Goal: Entertainment & Leisure: Browse casually

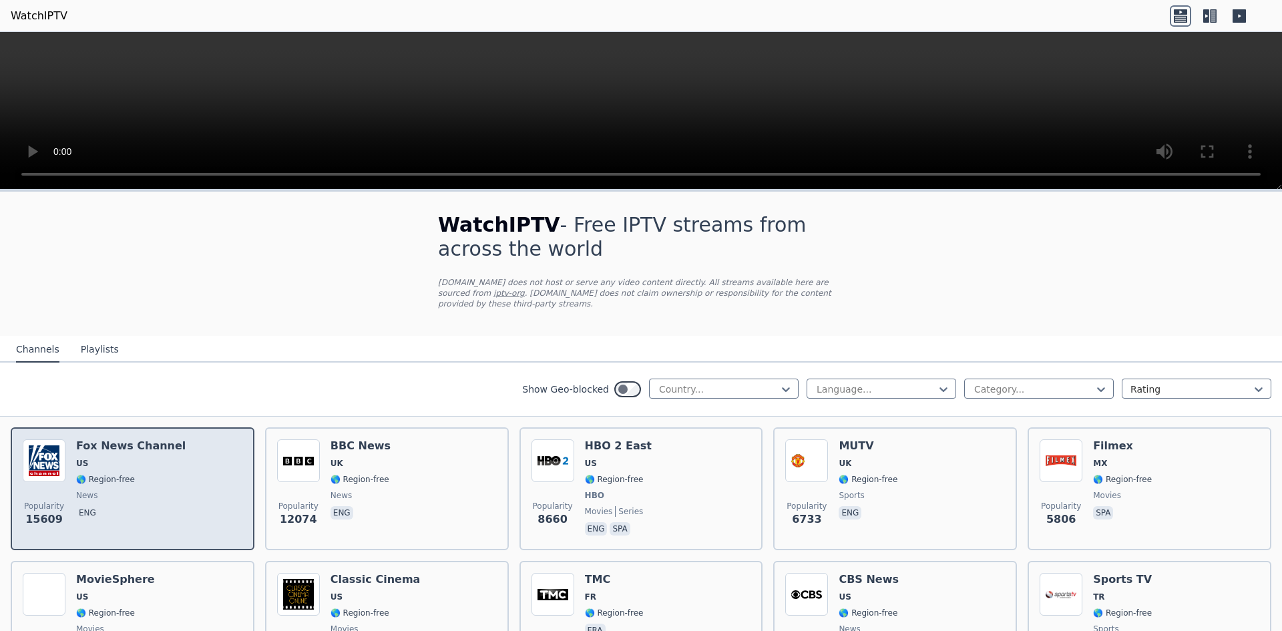
click at [108, 462] on div "[PERSON_NAME] US 🌎 Region-free news eng" at bounding box center [131, 488] width 110 height 99
click at [170, 493] on div "Popularity 15609 [PERSON_NAME] US 🌎 Region-free news eng" at bounding box center [133, 488] width 220 height 99
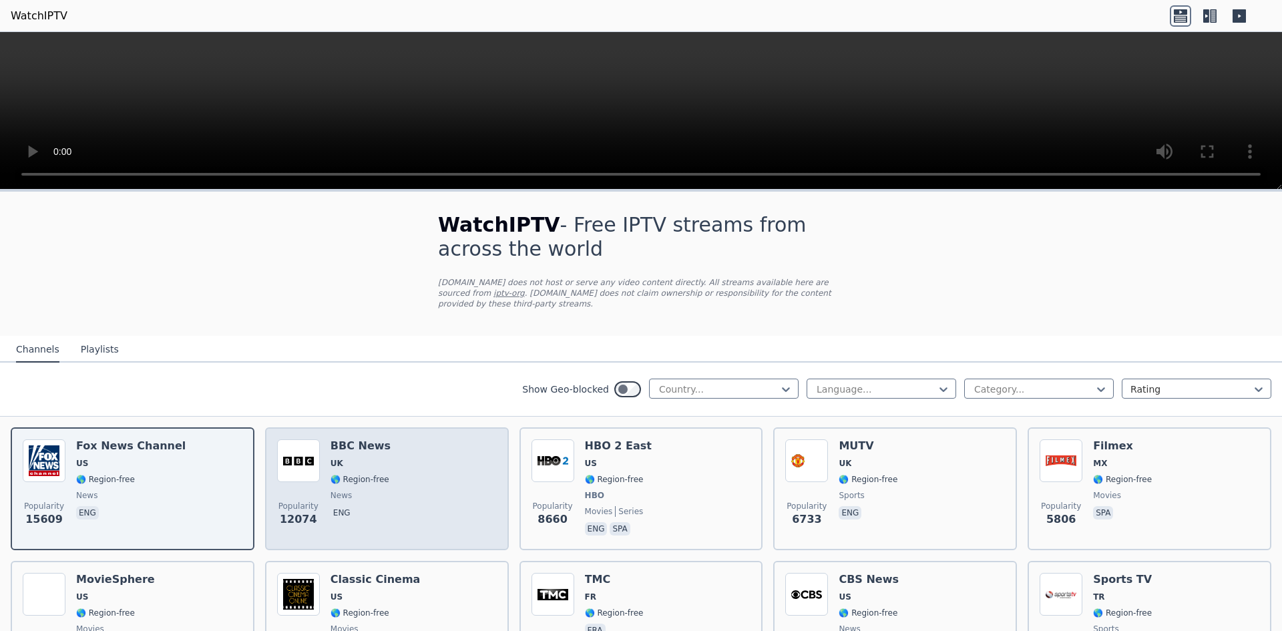
click at [399, 464] on div "Popularity 12074 BBC News UK 🌎 Region-free news eng" at bounding box center [387, 488] width 220 height 99
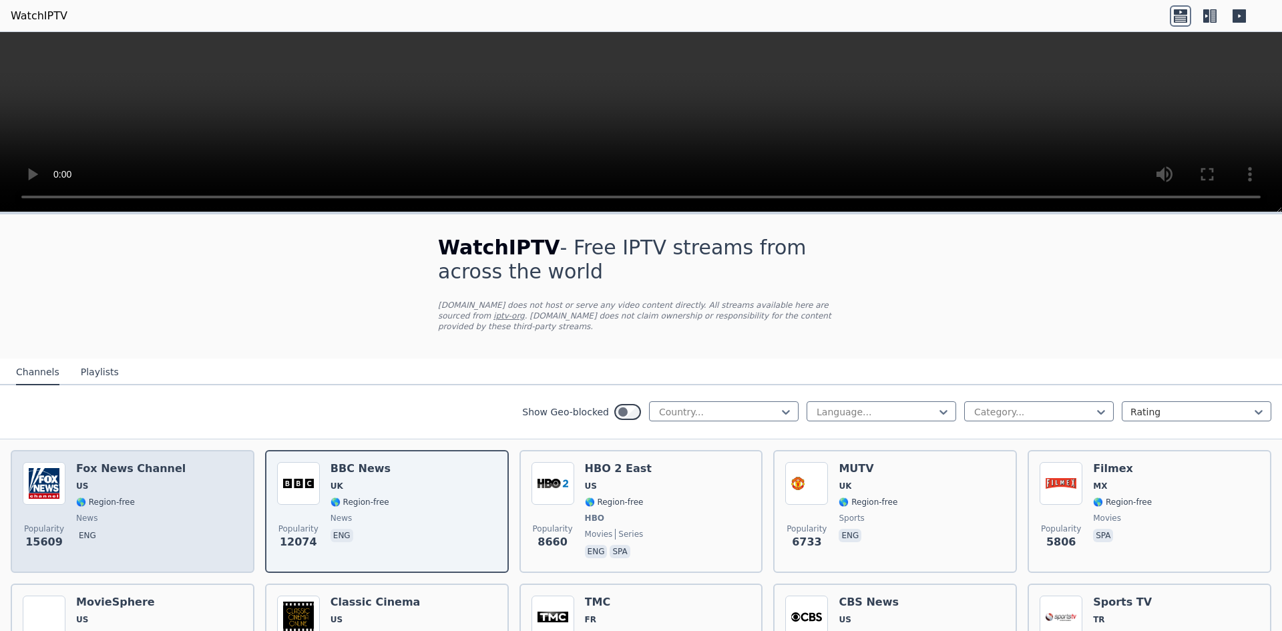
click at [108, 497] on span "🌎 Region-free" at bounding box center [105, 502] width 59 height 11
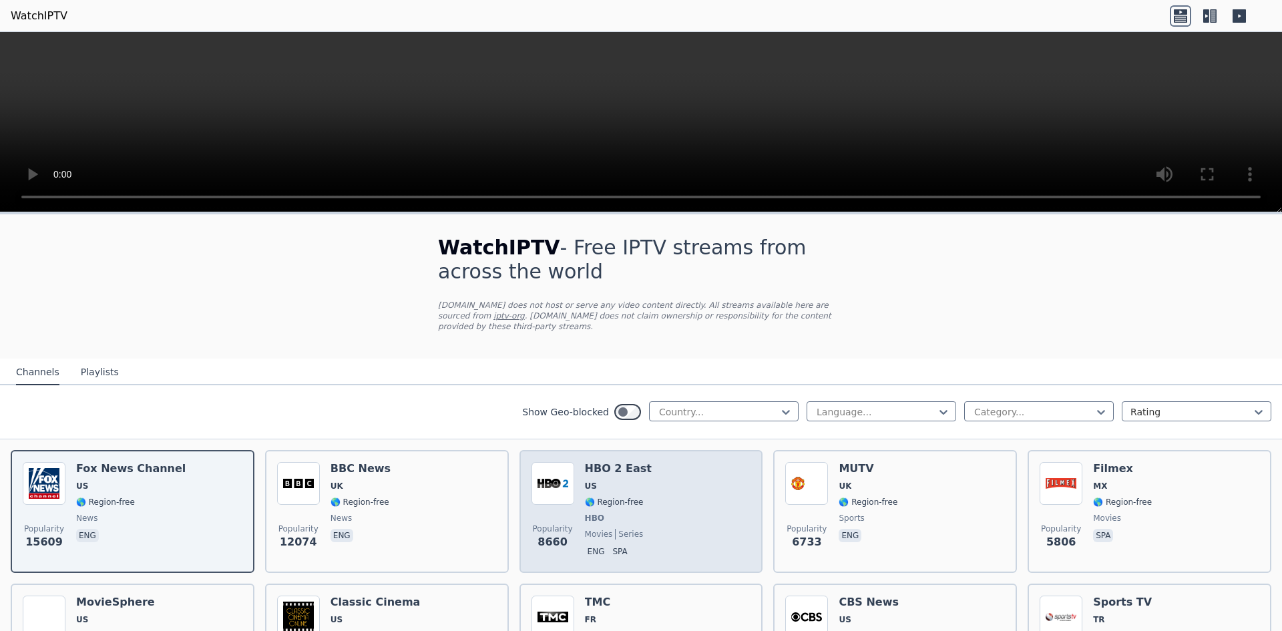
click at [667, 501] on div "Popularity 8660 HBO 2 East US 🌎 Region-free HBO movies series eng spa" at bounding box center [642, 511] width 220 height 99
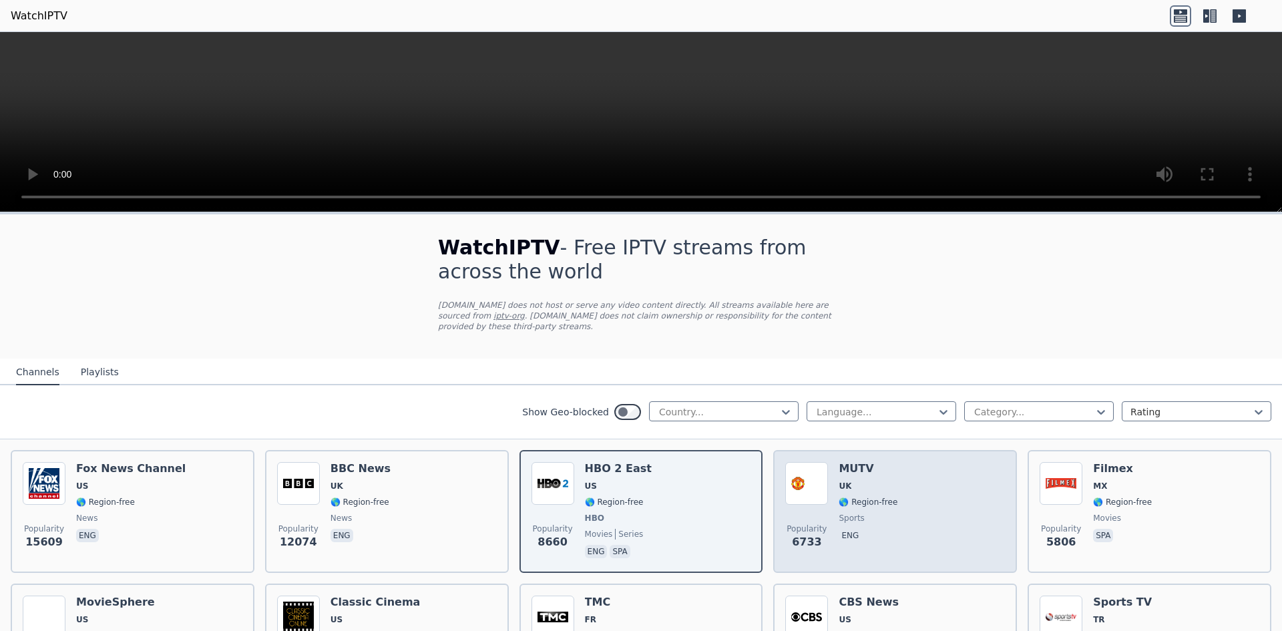
click at [887, 499] on div "Popularity 6733 MUTV [GEOGRAPHIC_DATA] 🌎 Region-free sports eng" at bounding box center [895, 511] width 220 height 99
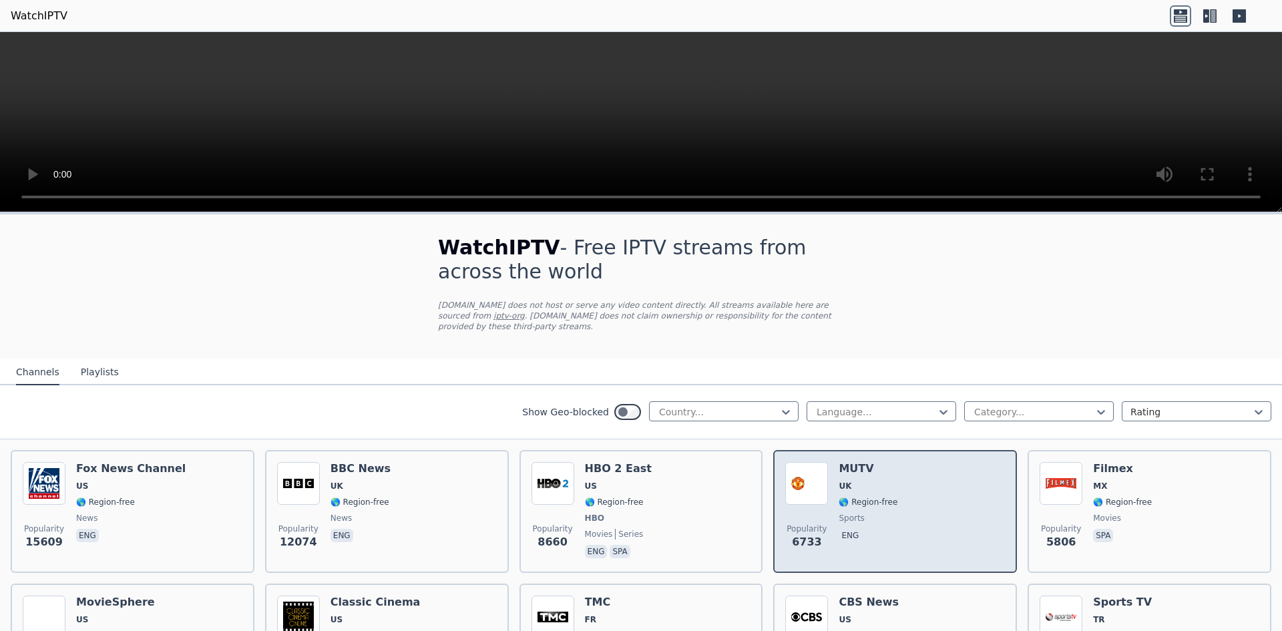
click at [884, 497] on span "🌎 Region-free" at bounding box center [868, 502] width 59 height 11
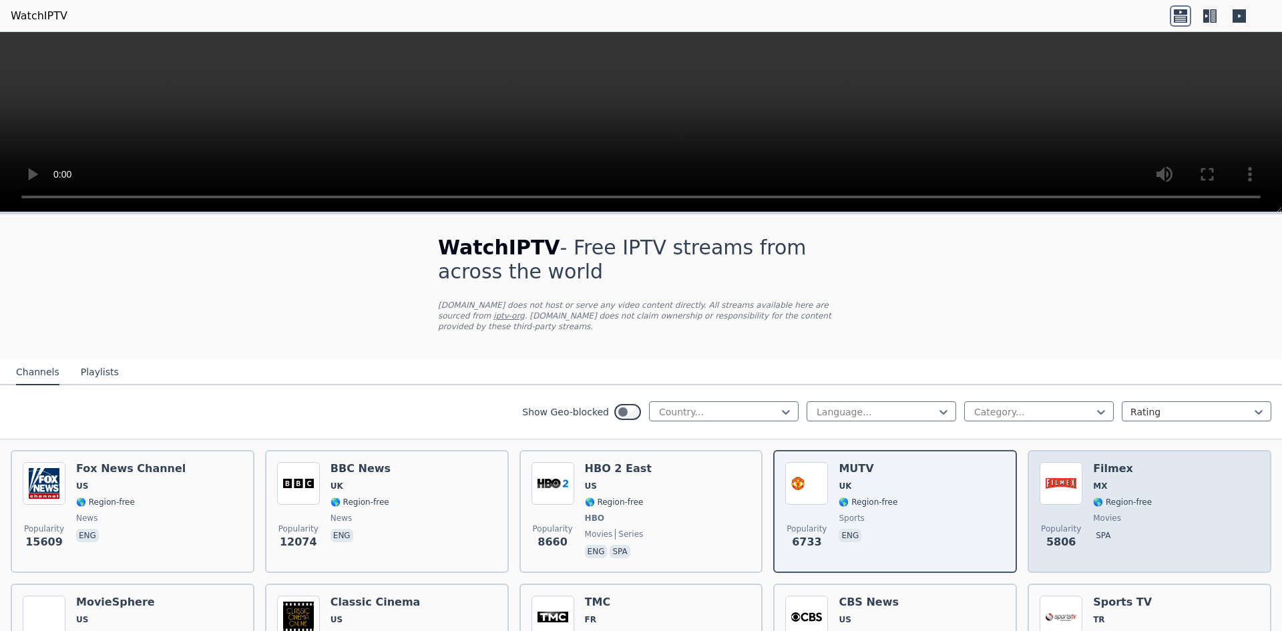
click at [1159, 485] on div "Popularity 5806 Filmex MX 🌎 Region-free movies spa" at bounding box center [1150, 511] width 220 height 99
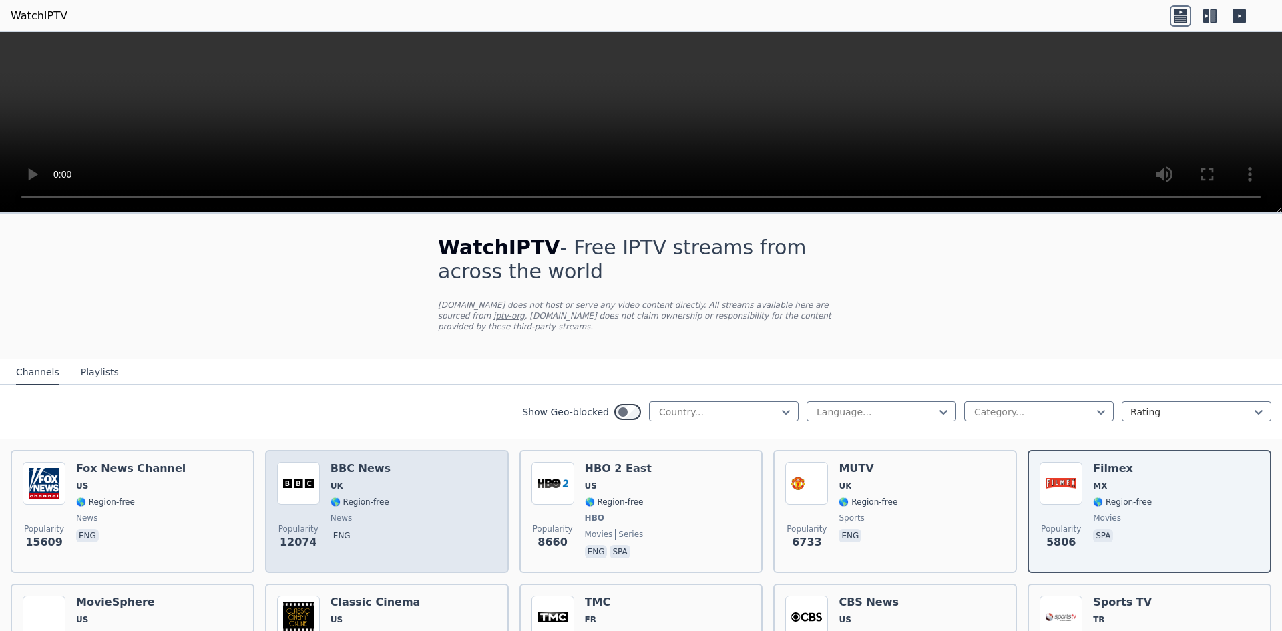
click at [374, 481] on span "UK" at bounding box center [361, 486] width 60 height 11
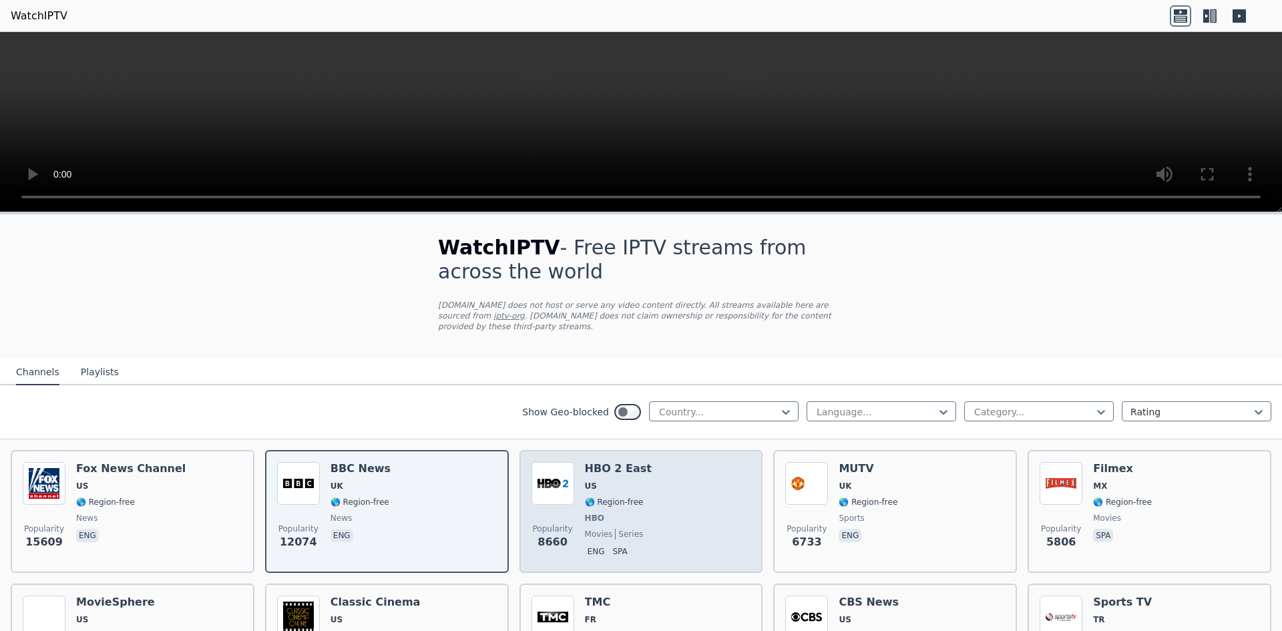
click at [637, 515] on div "Popularity 8660 HBO 2 East US 🌎 Region-free HBO movies series eng spa" at bounding box center [642, 511] width 220 height 99
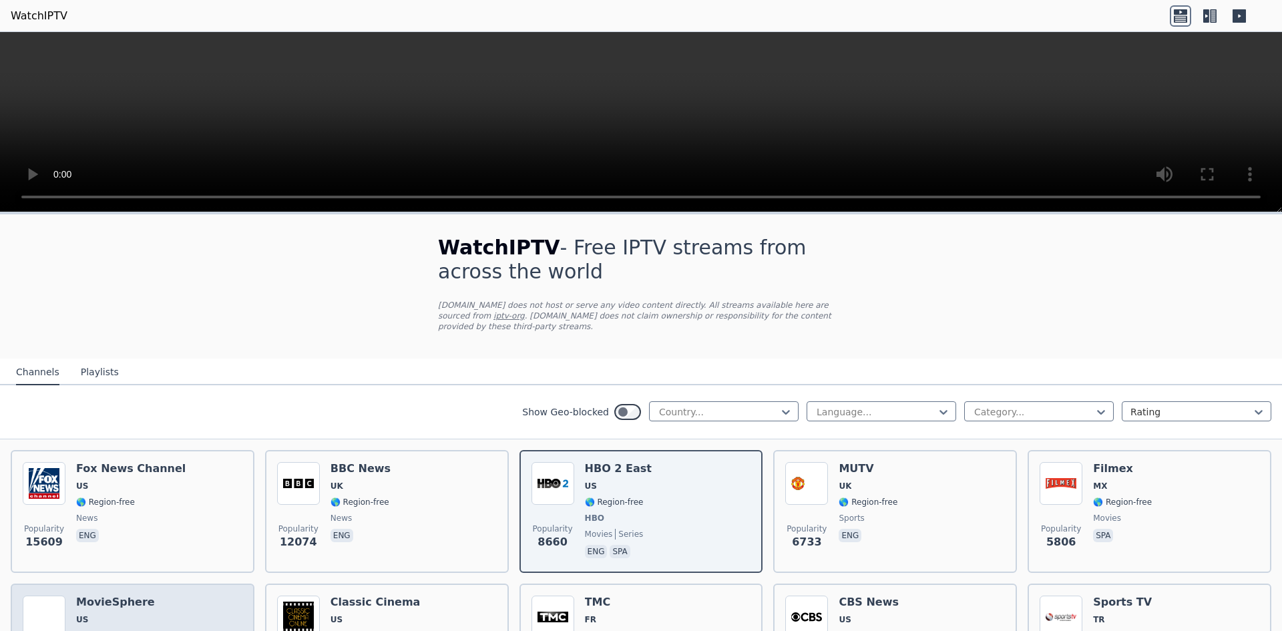
click at [65, 613] on img at bounding box center [44, 617] width 43 height 43
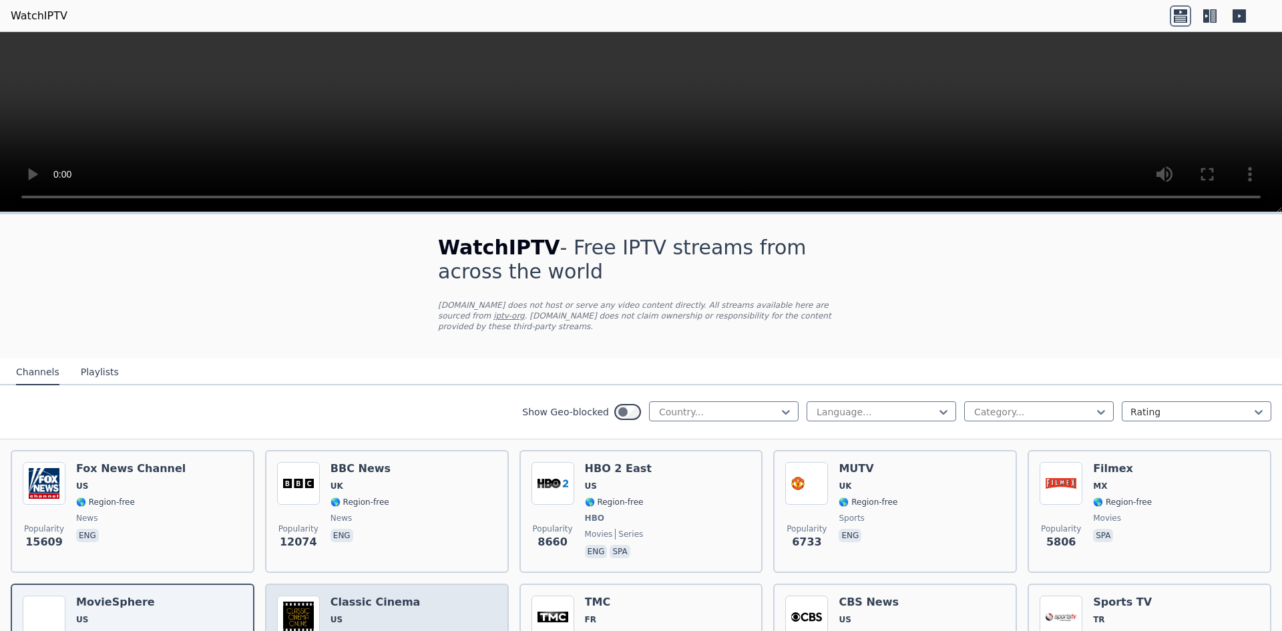
click at [388, 597] on h6 "Classic Cinema" at bounding box center [376, 602] width 90 height 13
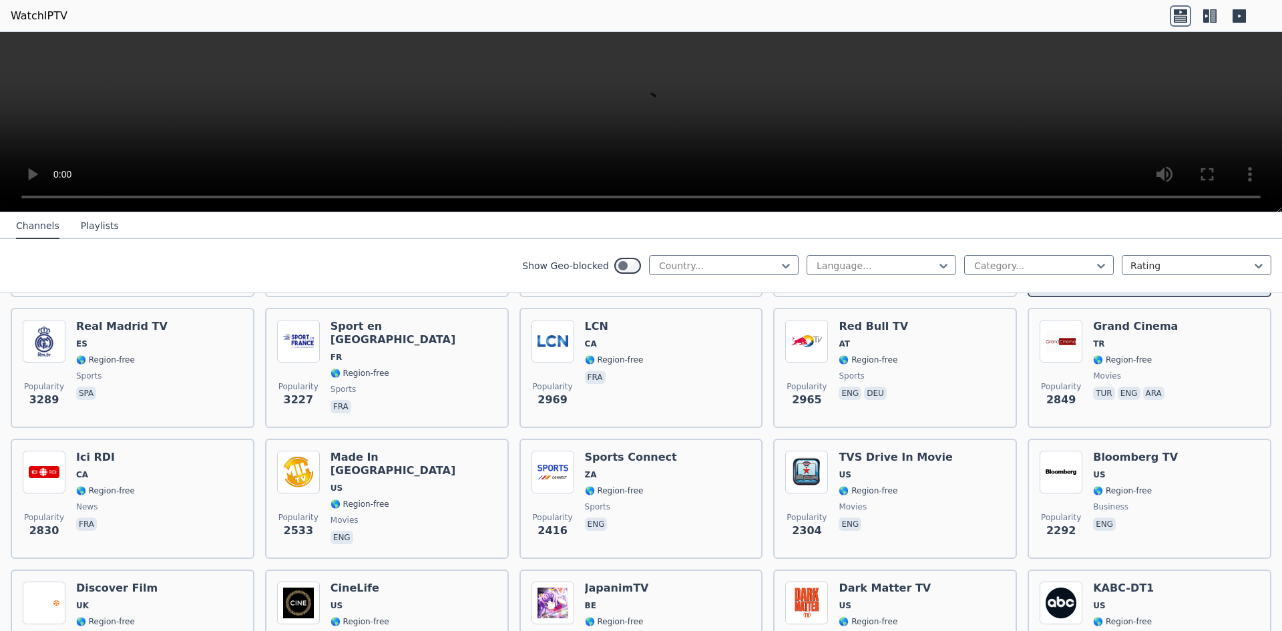
scroll to position [409, 0]
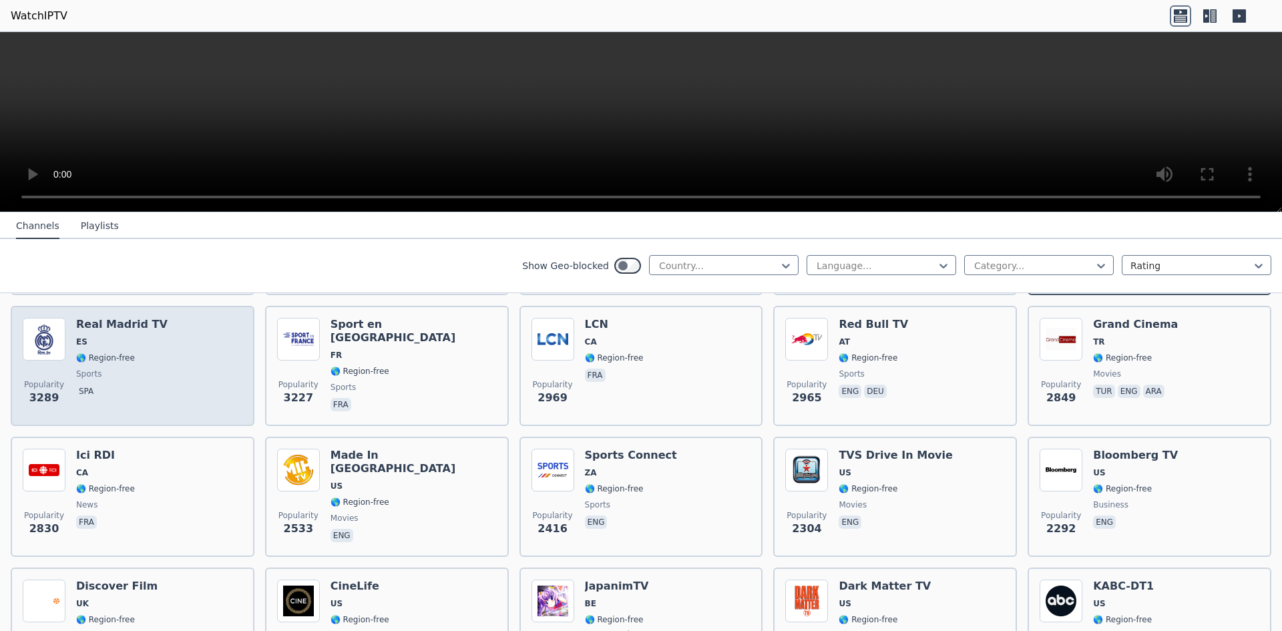
click at [160, 378] on div "Popularity 3289 Real Madrid TV ES 🌎 Region-free sports spa" at bounding box center [133, 366] width 220 height 96
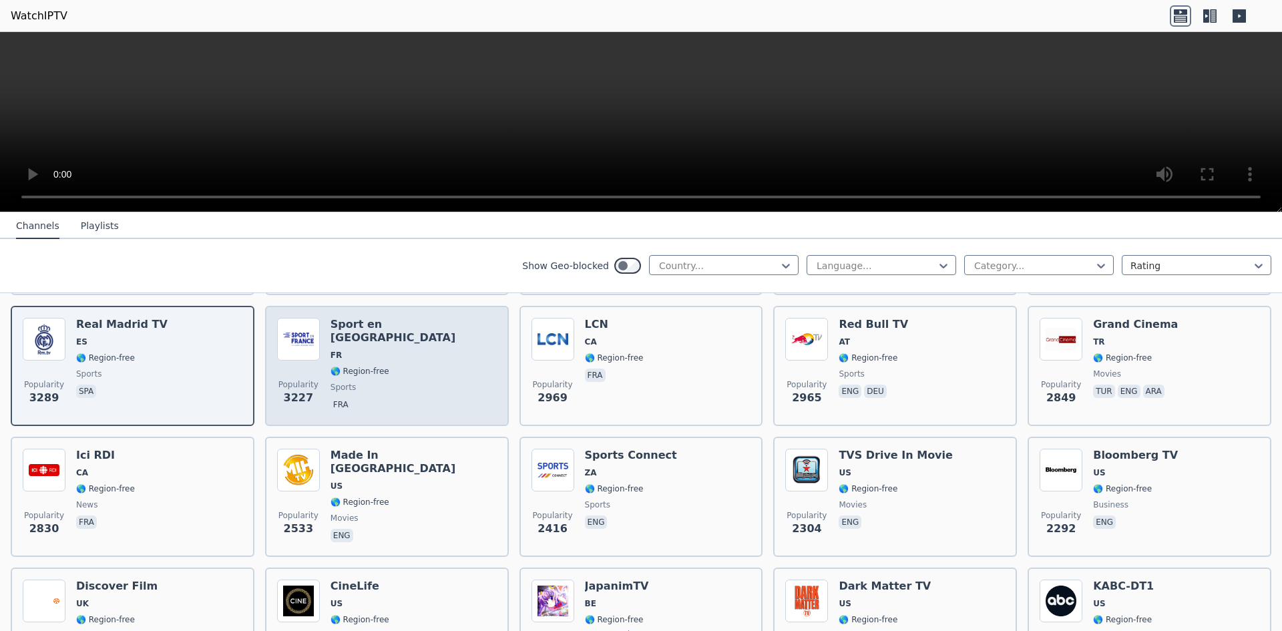
click at [385, 341] on div "Sport en [GEOGRAPHIC_DATA] FR 🌎 Region-free sports fra" at bounding box center [414, 366] width 166 height 96
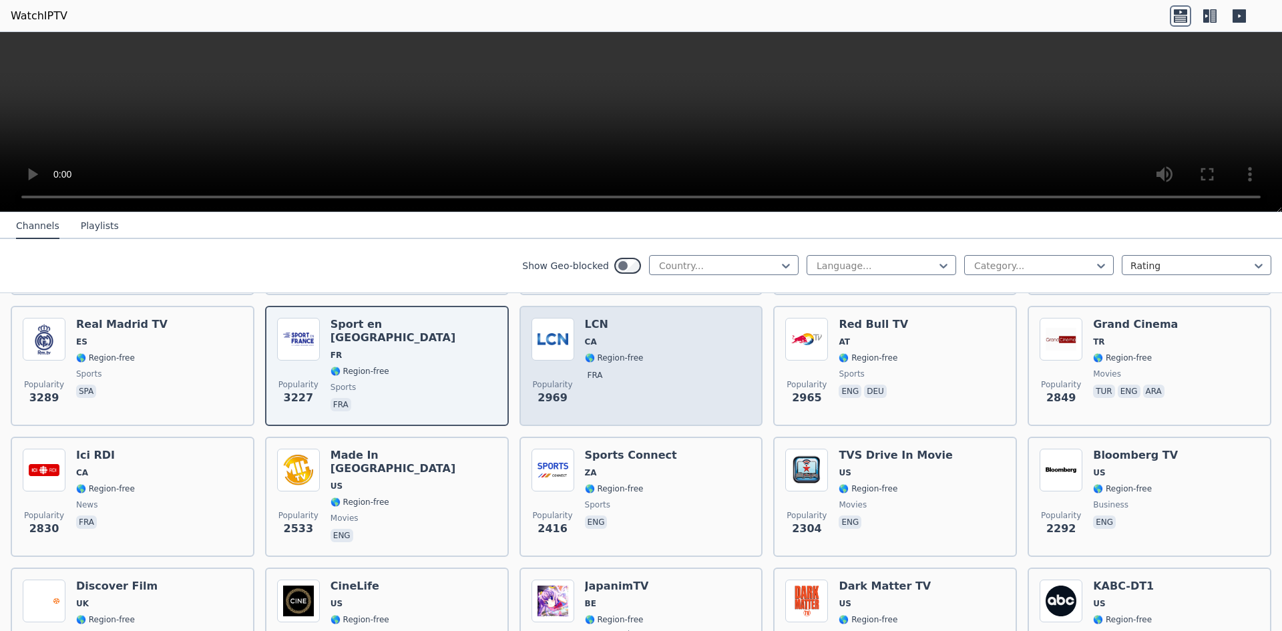
click at [626, 369] on span "fra" at bounding box center [614, 377] width 59 height 16
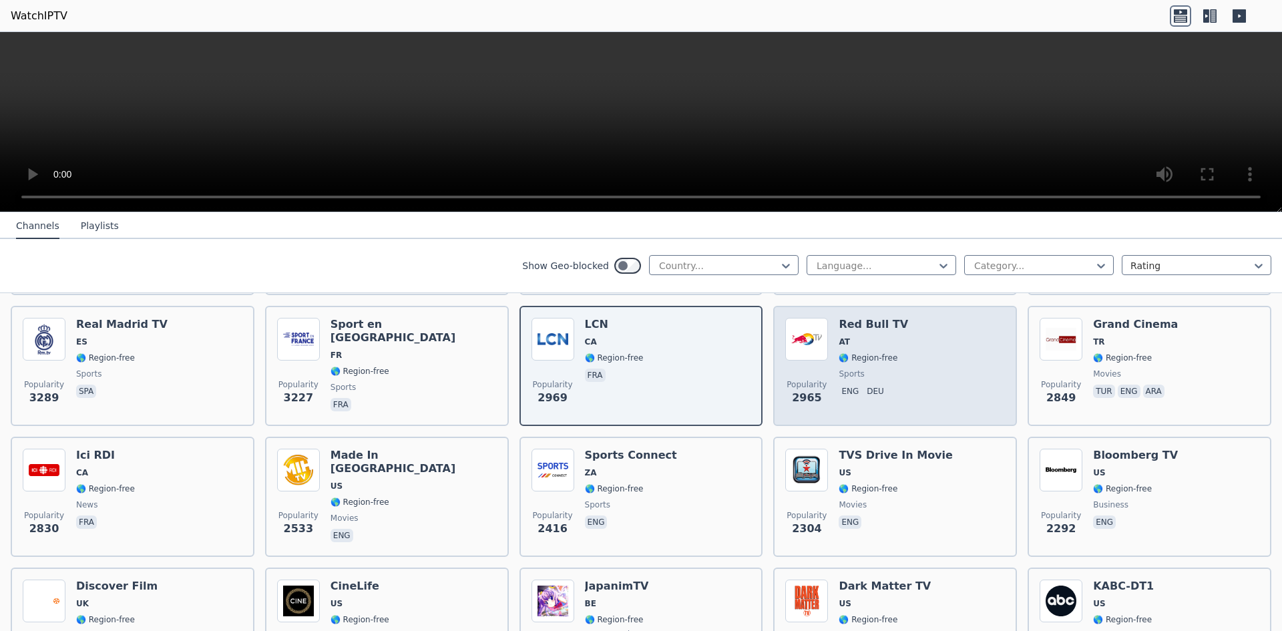
click at [862, 339] on div "Red Bull TV AT 🌎 Region-free sports eng deu" at bounding box center [873, 366] width 69 height 96
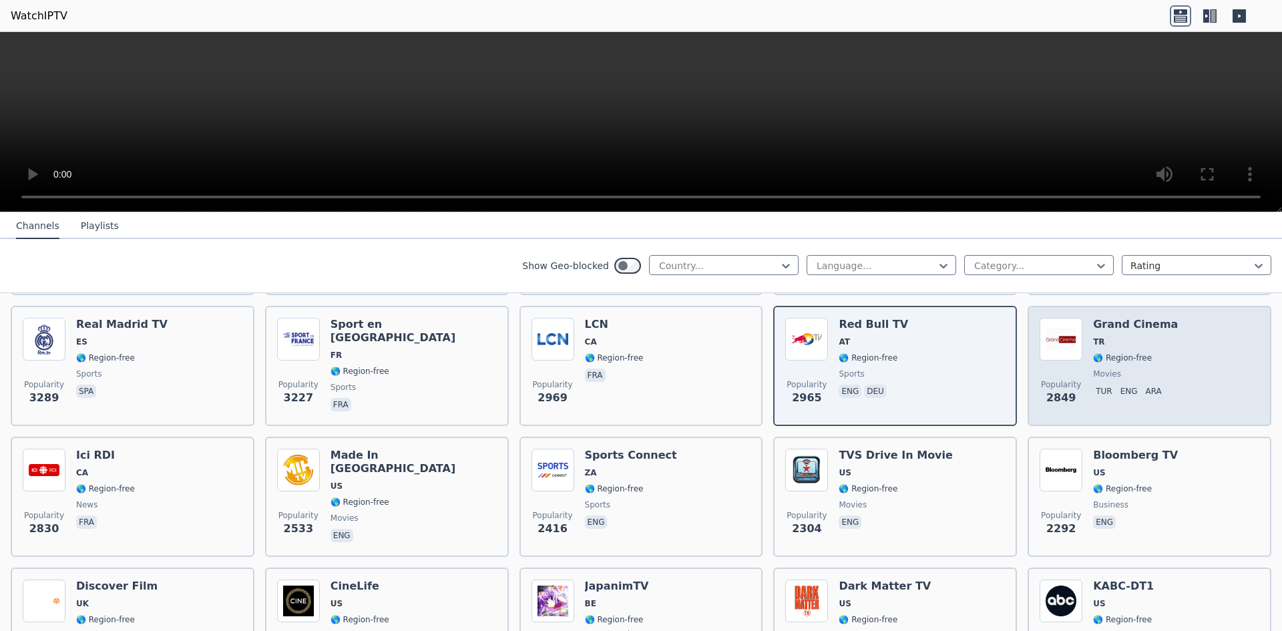
click at [1150, 337] on span "TR" at bounding box center [1135, 342] width 85 height 11
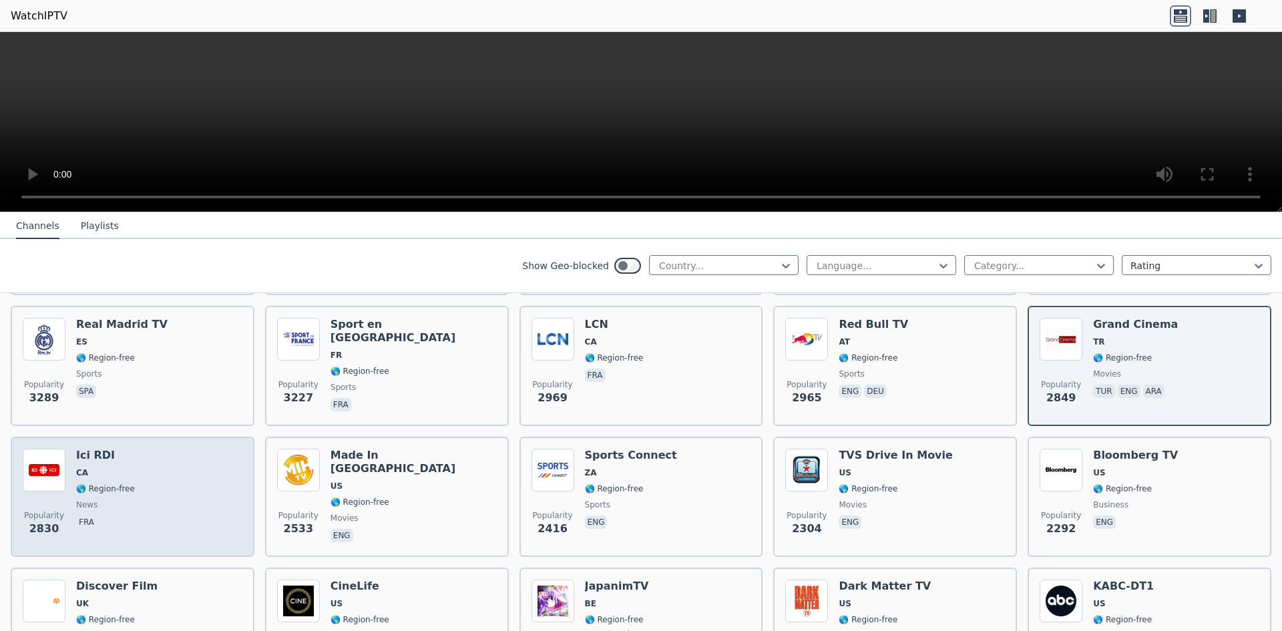
click at [114, 499] on span "news" at bounding box center [105, 504] width 59 height 11
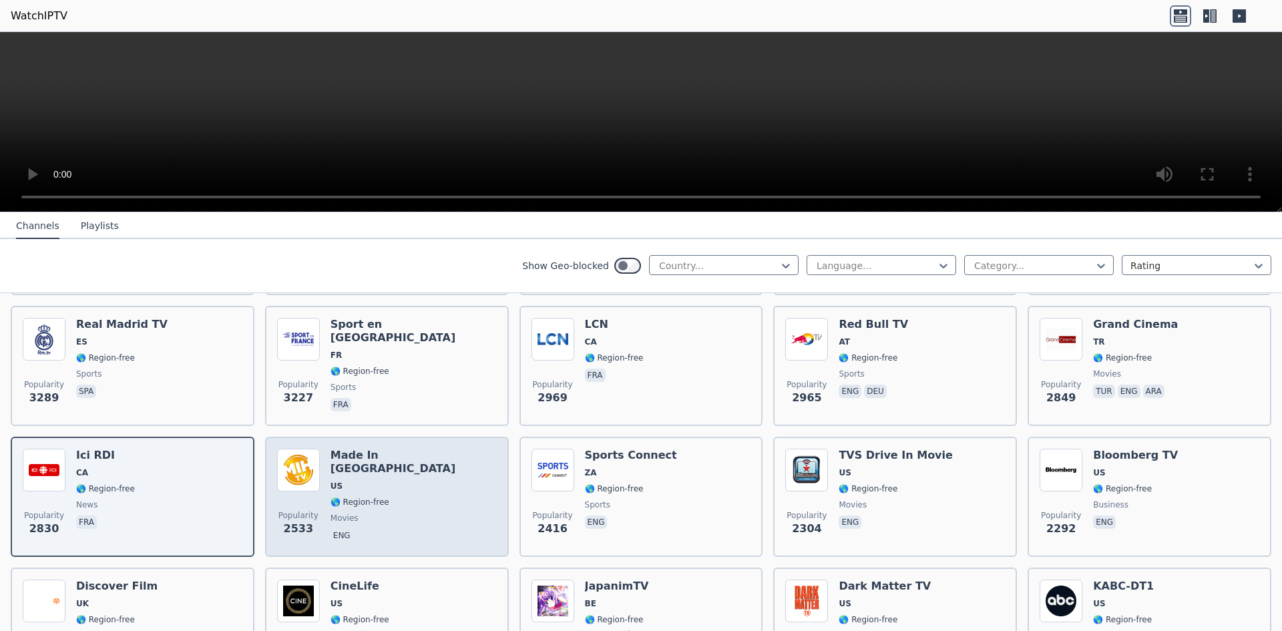
click at [413, 470] on div "Made In [GEOGRAPHIC_DATA] [GEOGRAPHIC_DATA] 🌎 Region-free movies eng" at bounding box center [414, 497] width 166 height 96
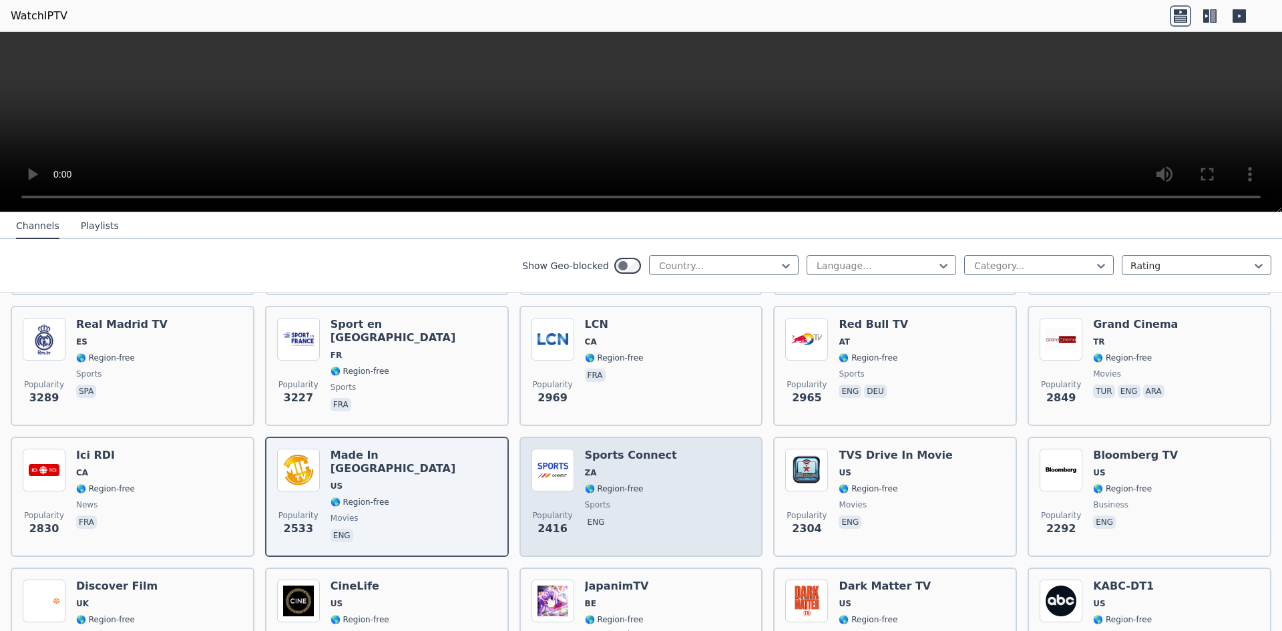
click at [634, 487] on div "Sports Connect ZA 🌎 Region-free sports eng" at bounding box center [631, 497] width 92 height 96
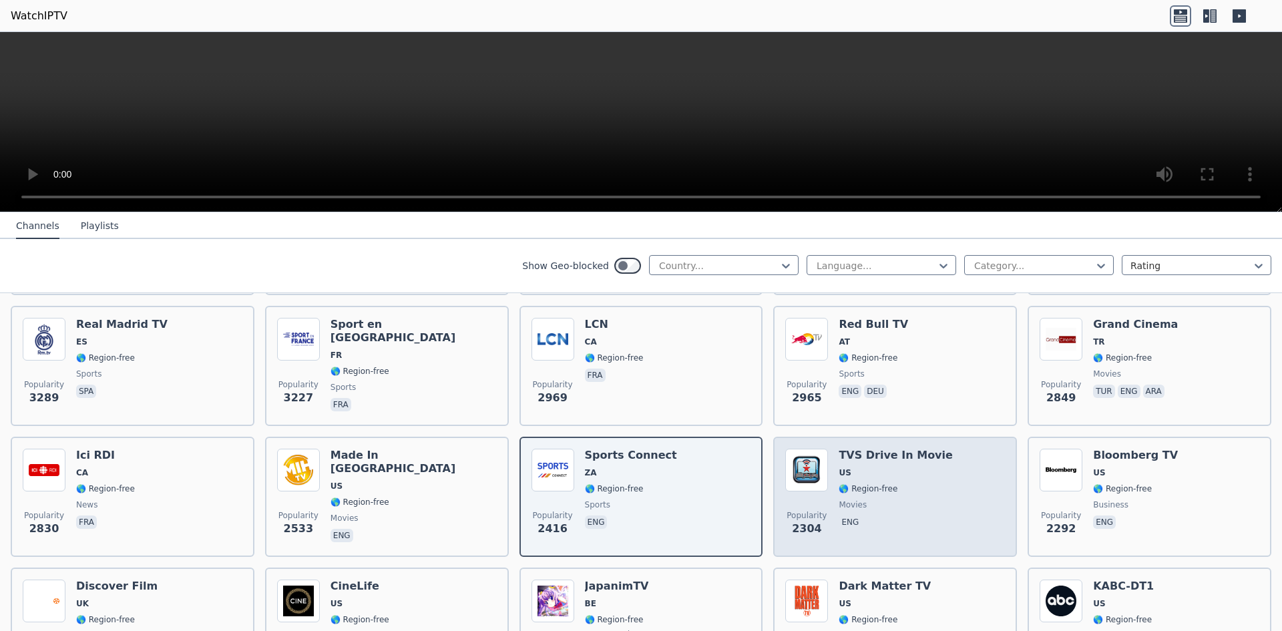
click at [890, 483] on span "🌎 Region-free" at bounding box center [896, 488] width 114 height 11
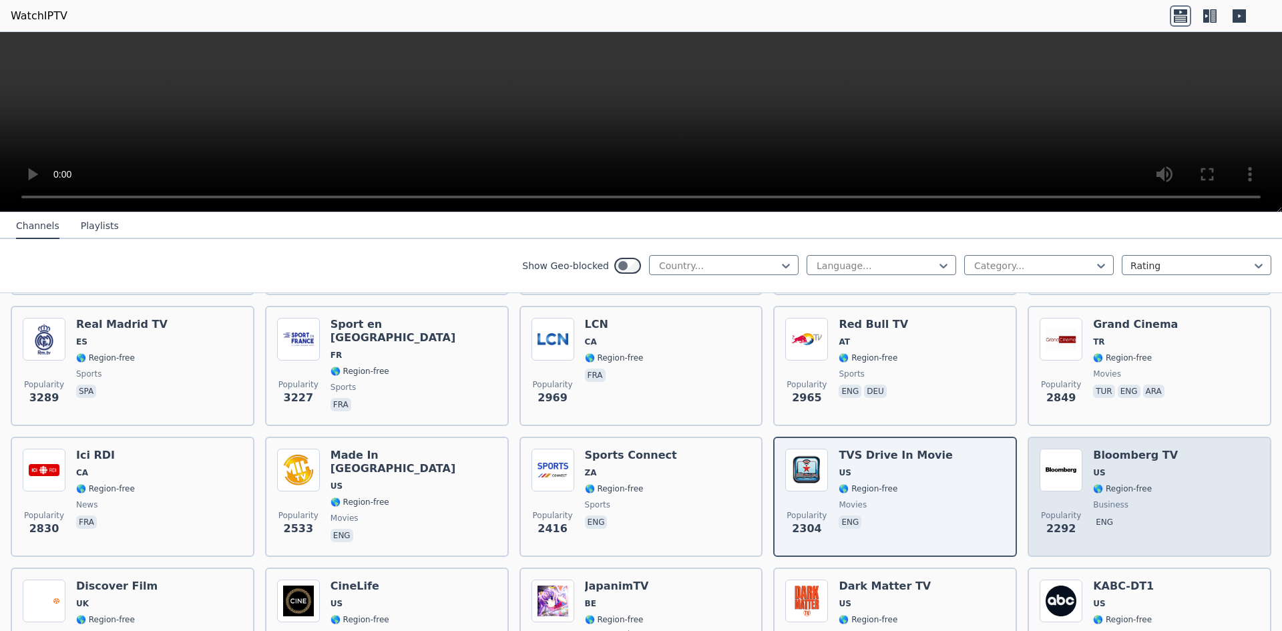
click at [1110, 483] on span "🌎 Region-free" at bounding box center [1122, 488] width 59 height 11
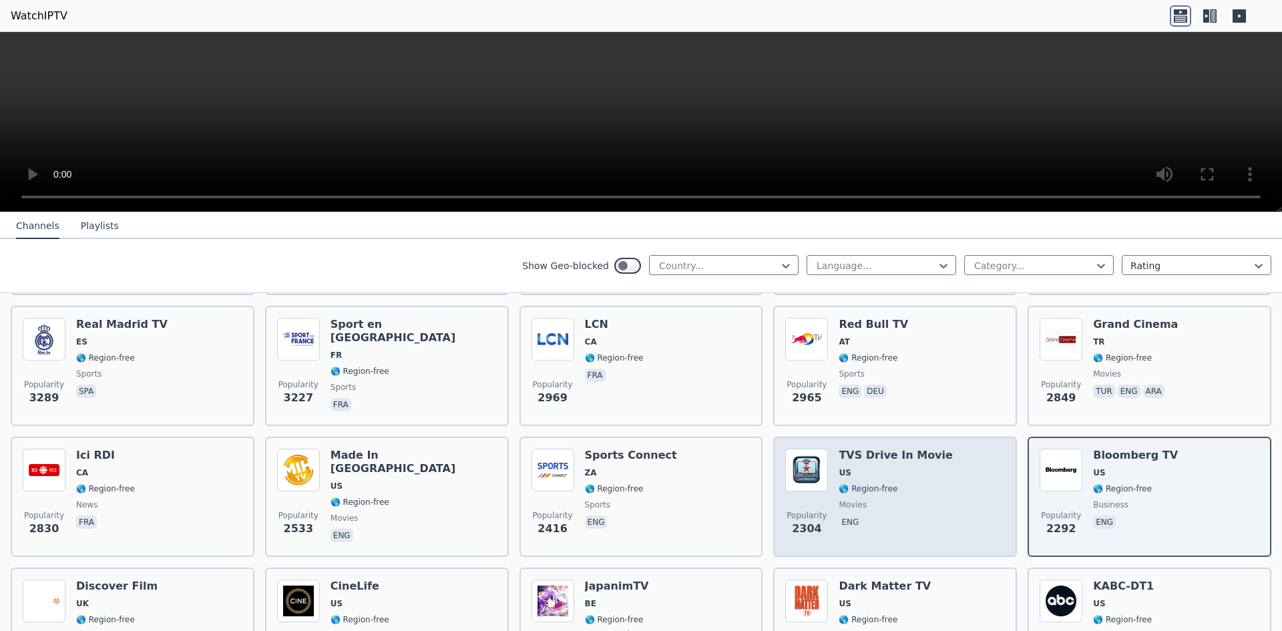
click at [875, 499] on span "movies" at bounding box center [896, 504] width 114 height 11
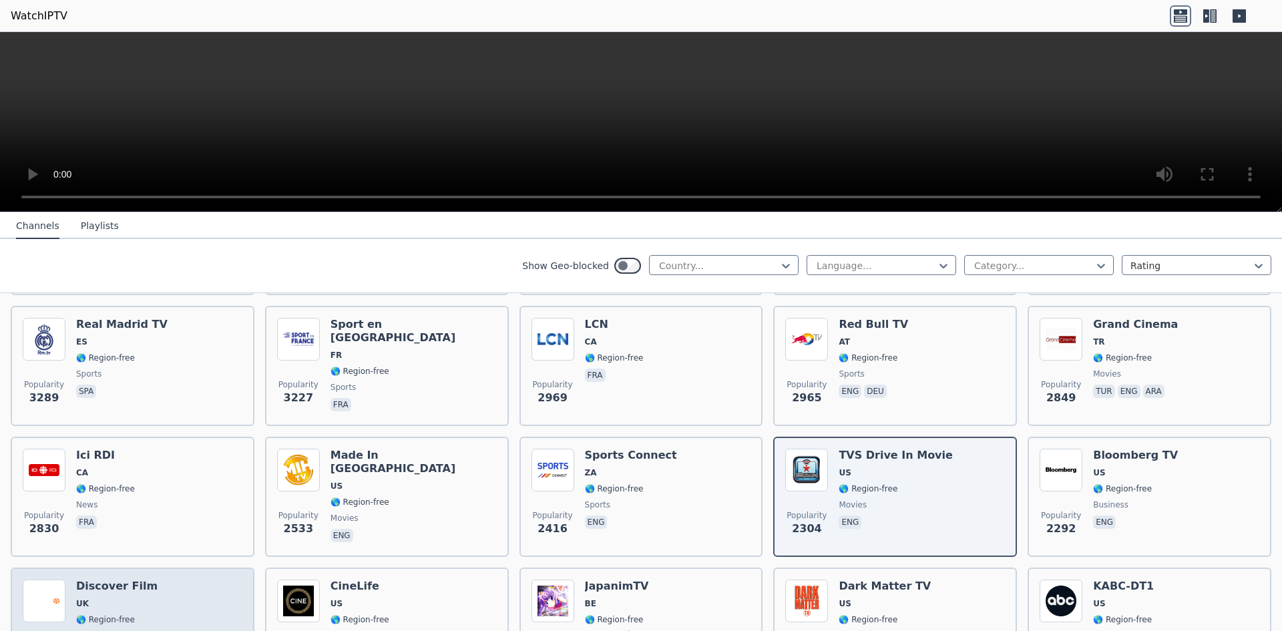
click at [91, 598] on span "UK" at bounding box center [116, 603] width 81 height 11
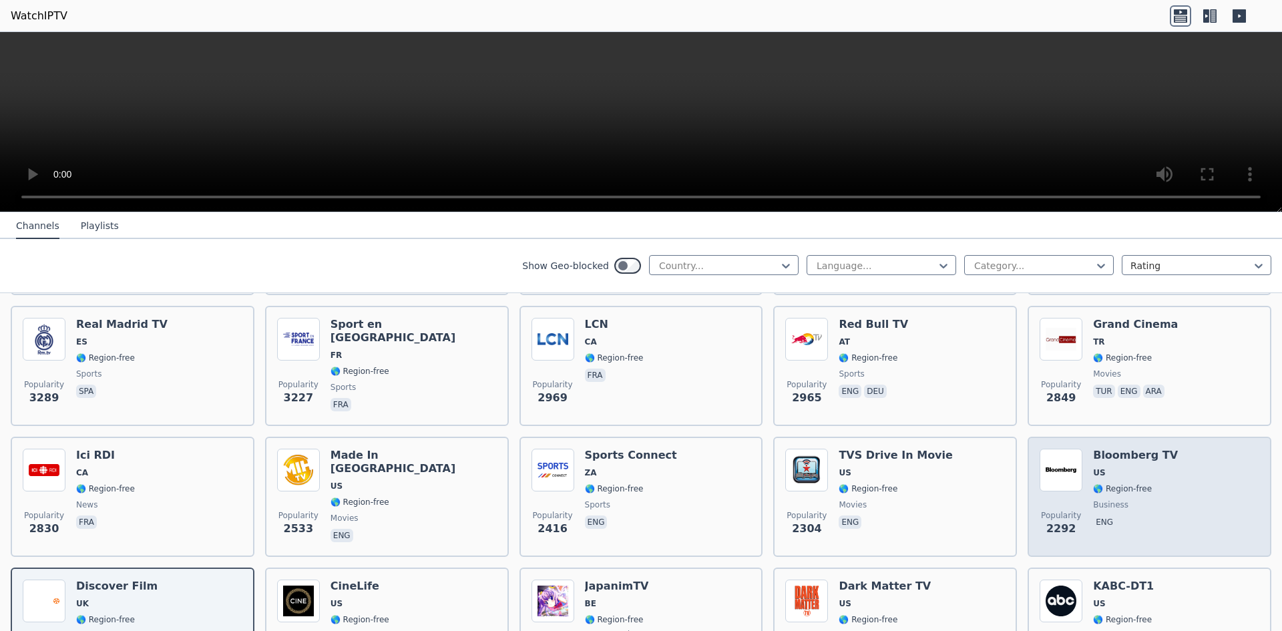
click at [1176, 487] on div "Popularity 2292 Bloomberg TV US 🌎 Region-free business eng" at bounding box center [1150, 497] width 220 height 96
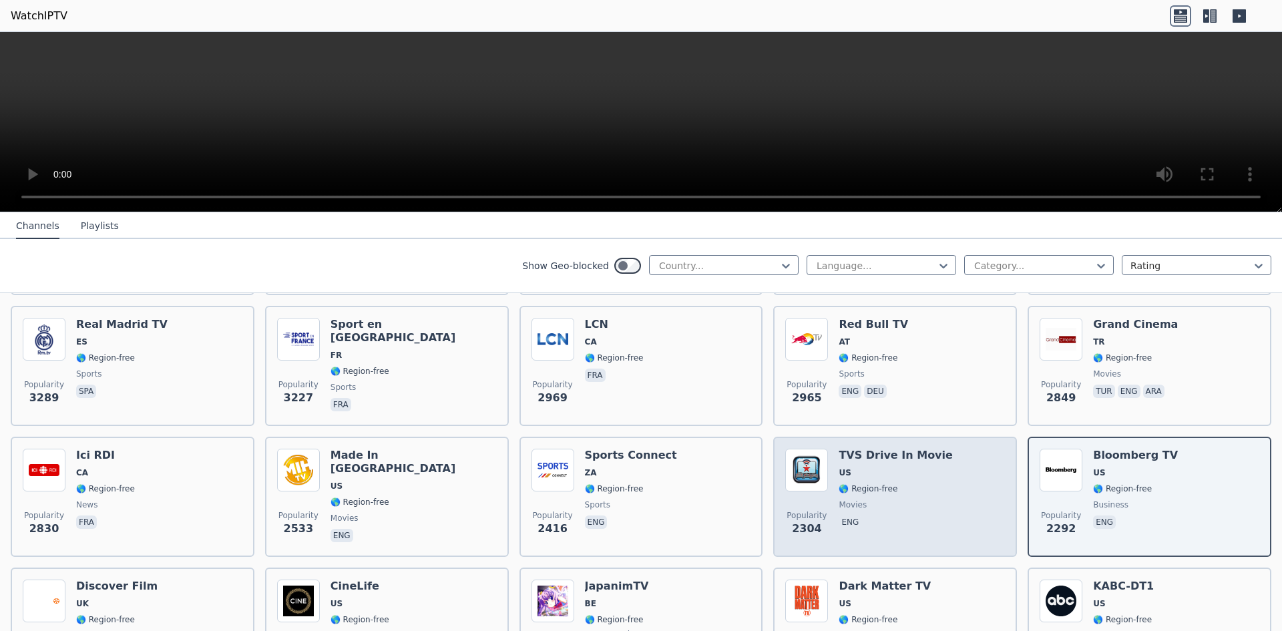
click at [973, 499] on div "Popularity 2304 TVS Drive In Movie US 🌎 Region-free movies eng" at bounding box center [895, 497] width 220 height 96
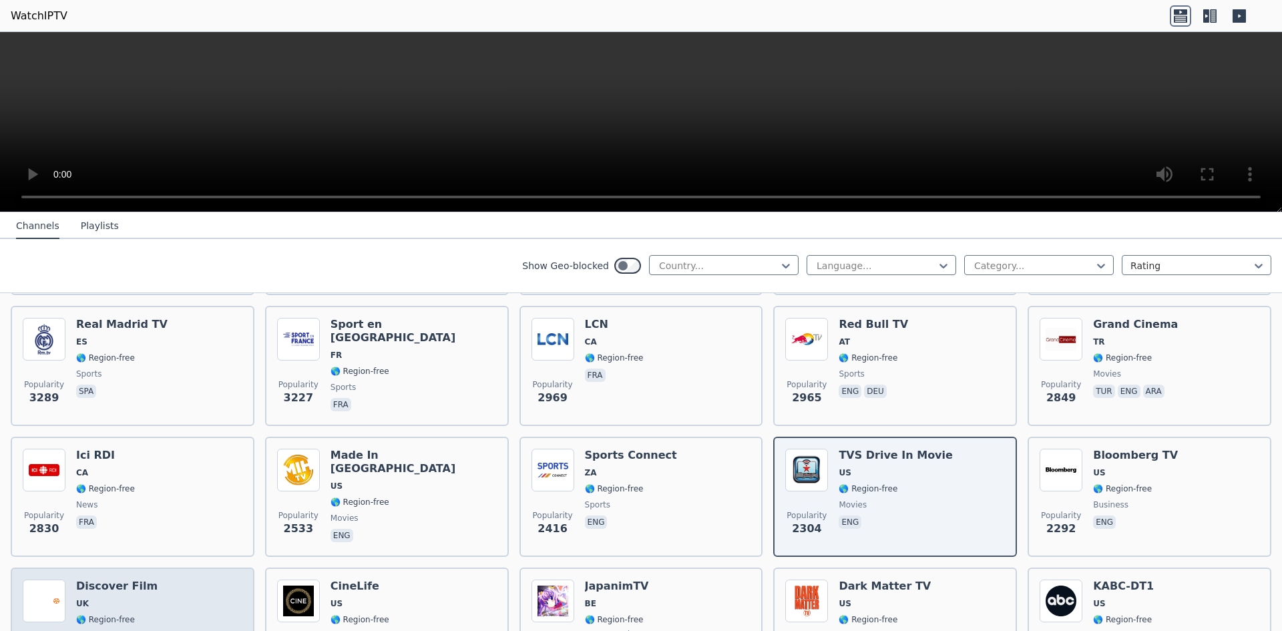
click at [89, 614] on span "🌎 Region-free" at bounding box center [105, 619] width 59 height 11
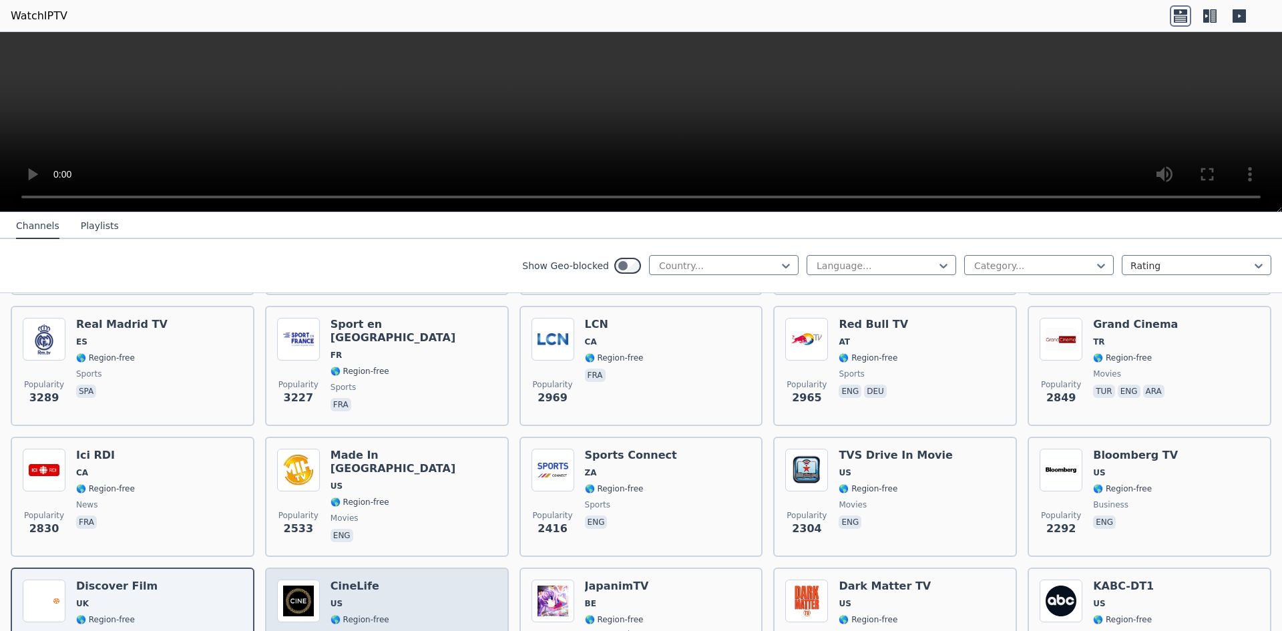
click at [362, 580] on h6 "CineLife" at bounding box center [360, 586] width 59 height 13
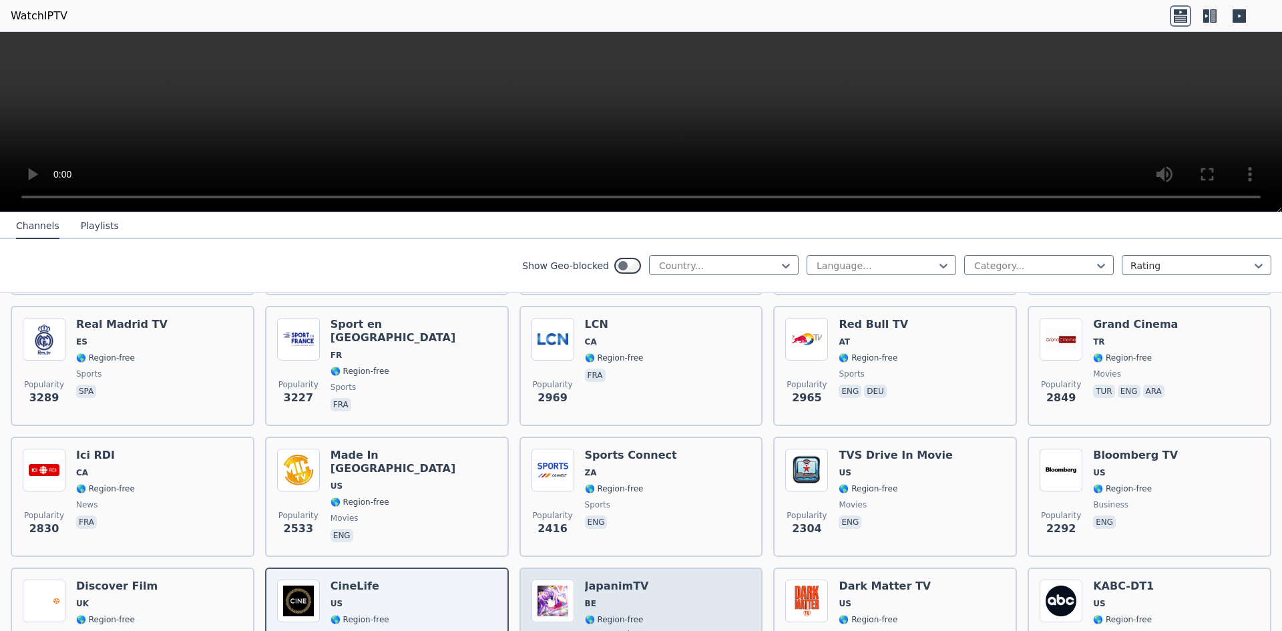
click at [619, 580] on h6 "JapanimTV" at bounding box center [617, 586] width 64 height 13
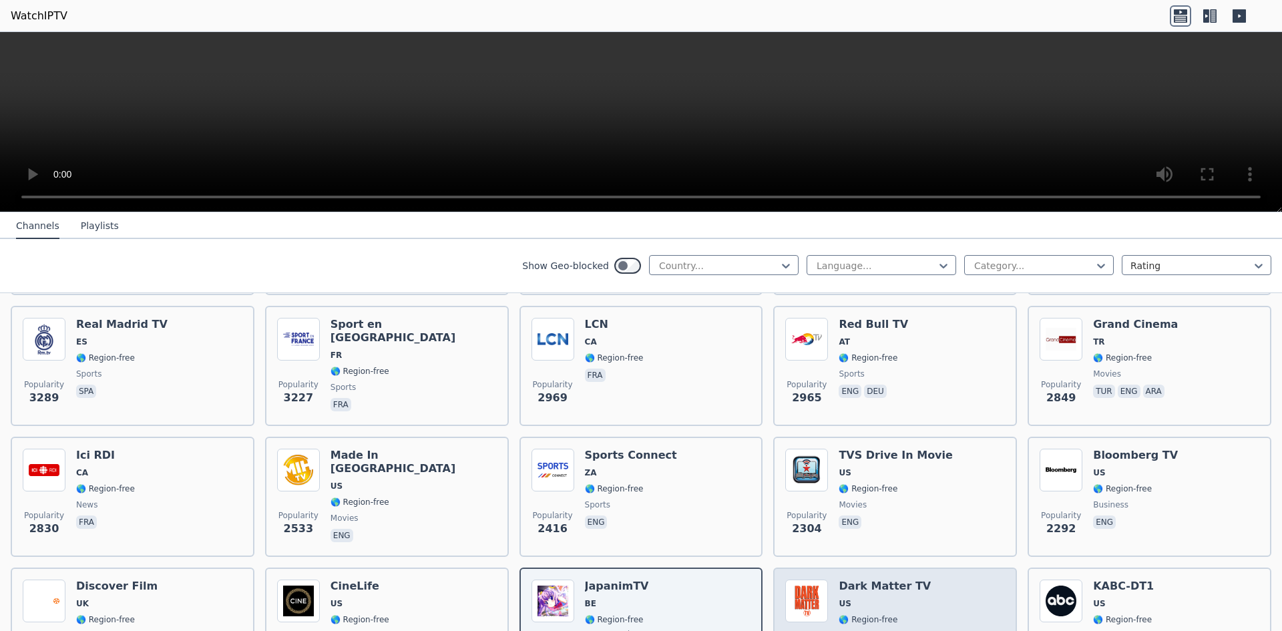
click at [876, 598] on span "US" at bounding box center [885, 603] width 92 height 11
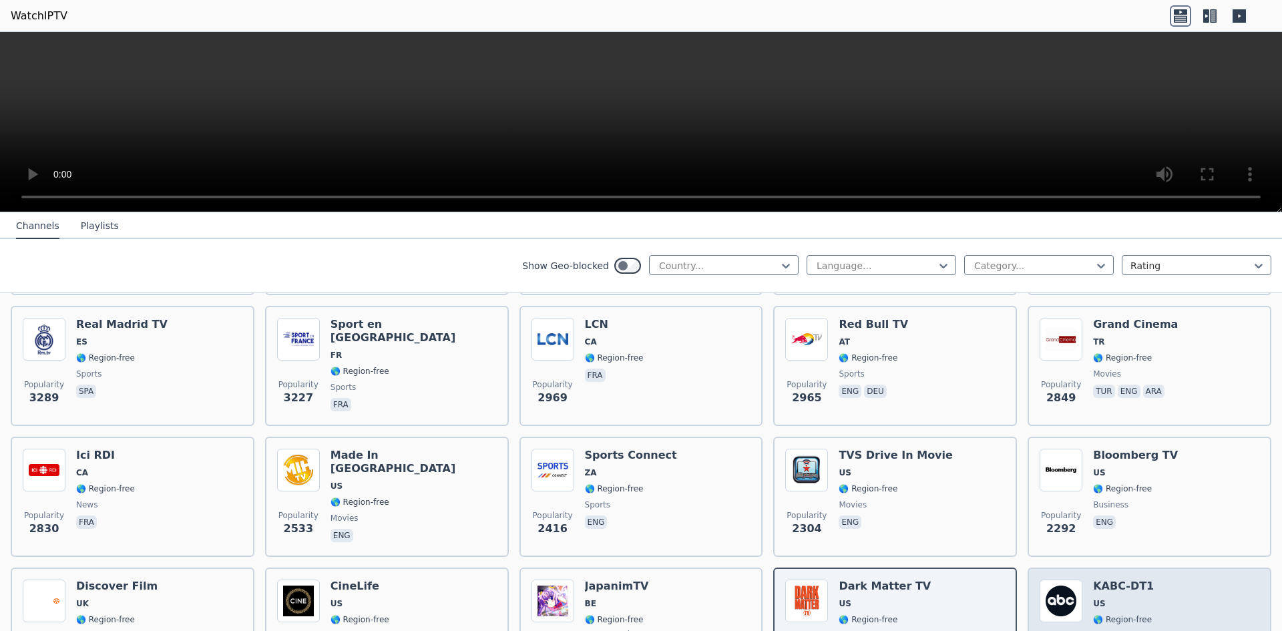
click at [1145, 598] on div "Popularity 2159 KABC-DT1 US 🌎 Region-free ABC news eng" at bounding box center [1150, 629] width 220 height 99
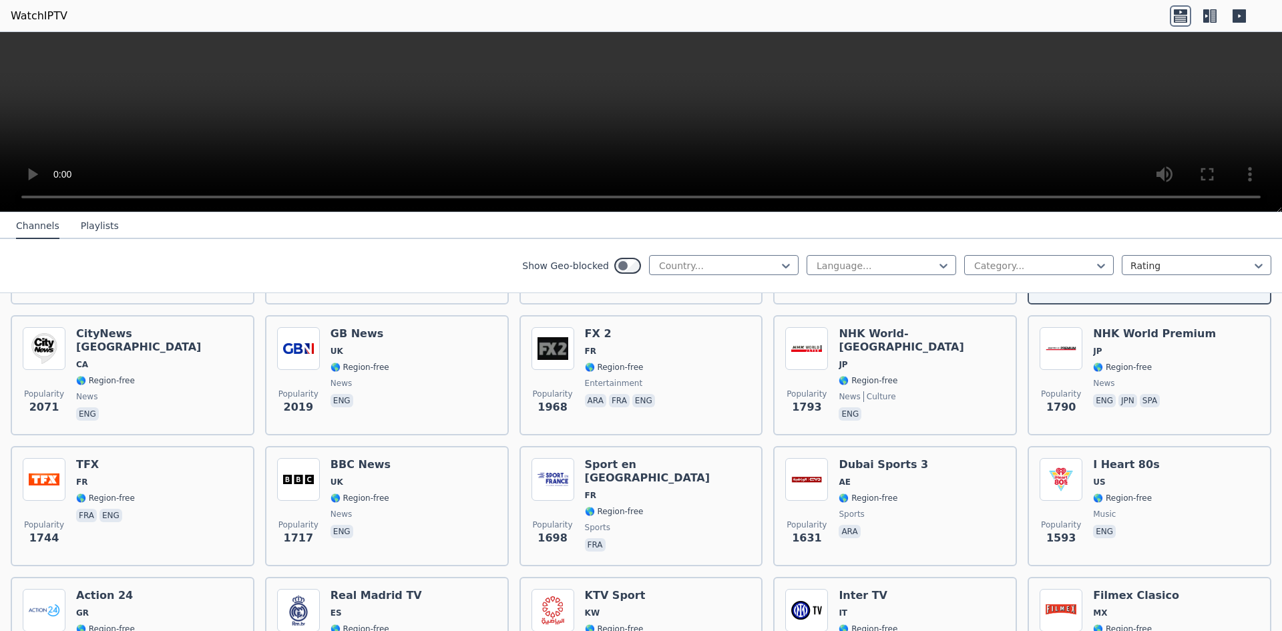
scroll to position [807, 0]
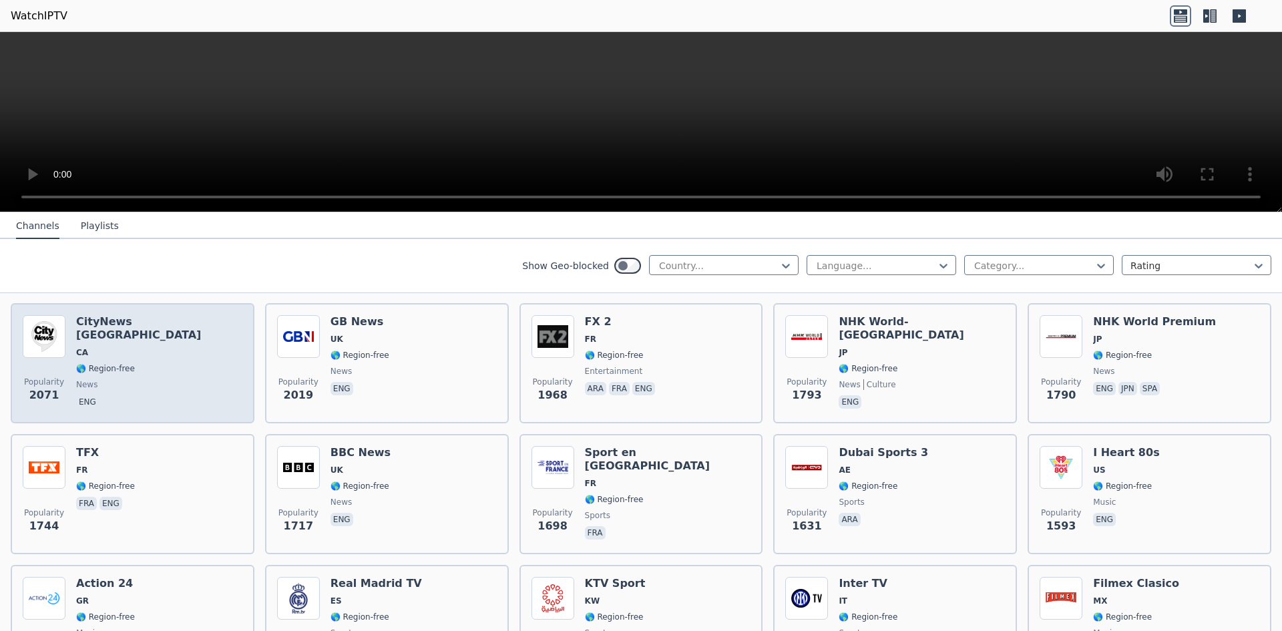
click at [129, 350] on div "CityNews [GEOGRAPHIC_DATA] [GEOGRAPHIC_DATA] 🌎 Region-free news eng" at bounding box center [159, 363] width 166 height 96
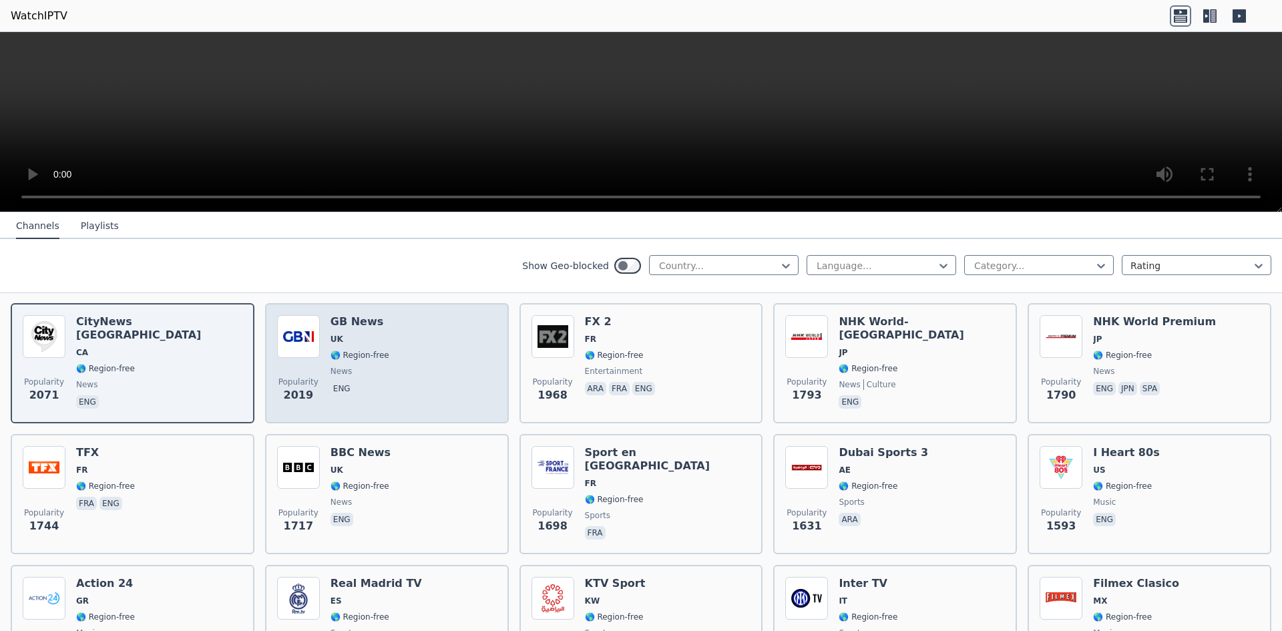
click at [377, 335] on div "GB News UK 🌎 Region-free news eng" at bounding box center [360, 363] width 59 height 96
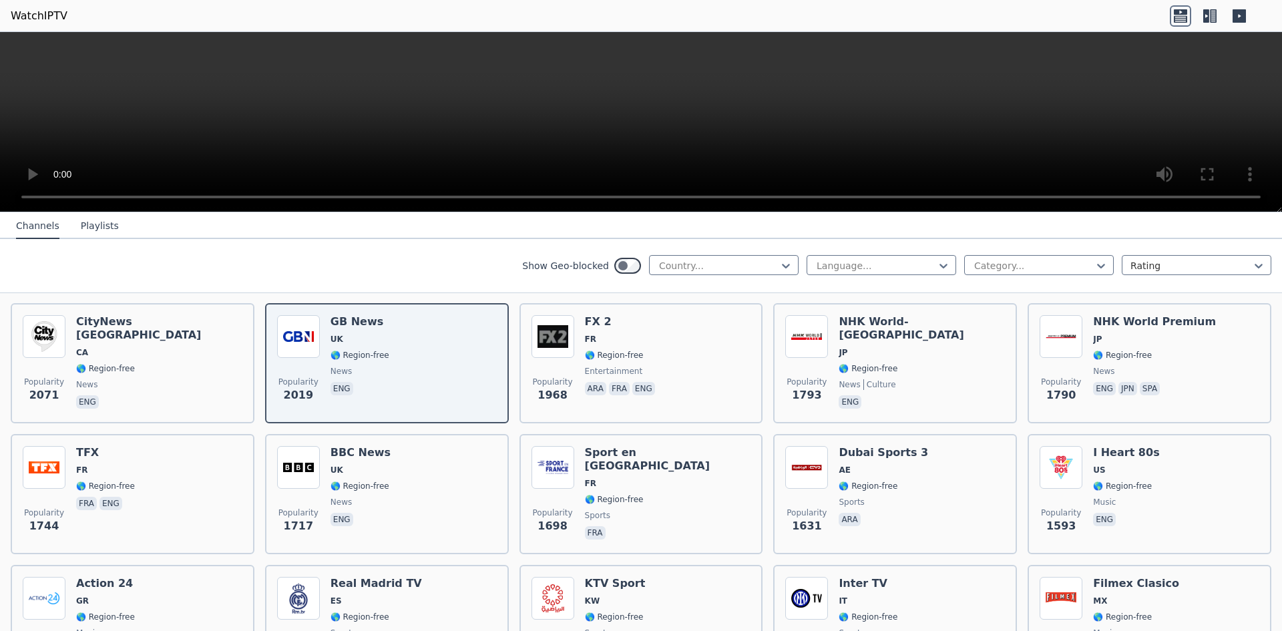
click at [1028, 218] on nav "Channels Playlists" at bounding box center [641, 225] width 1282 height 27
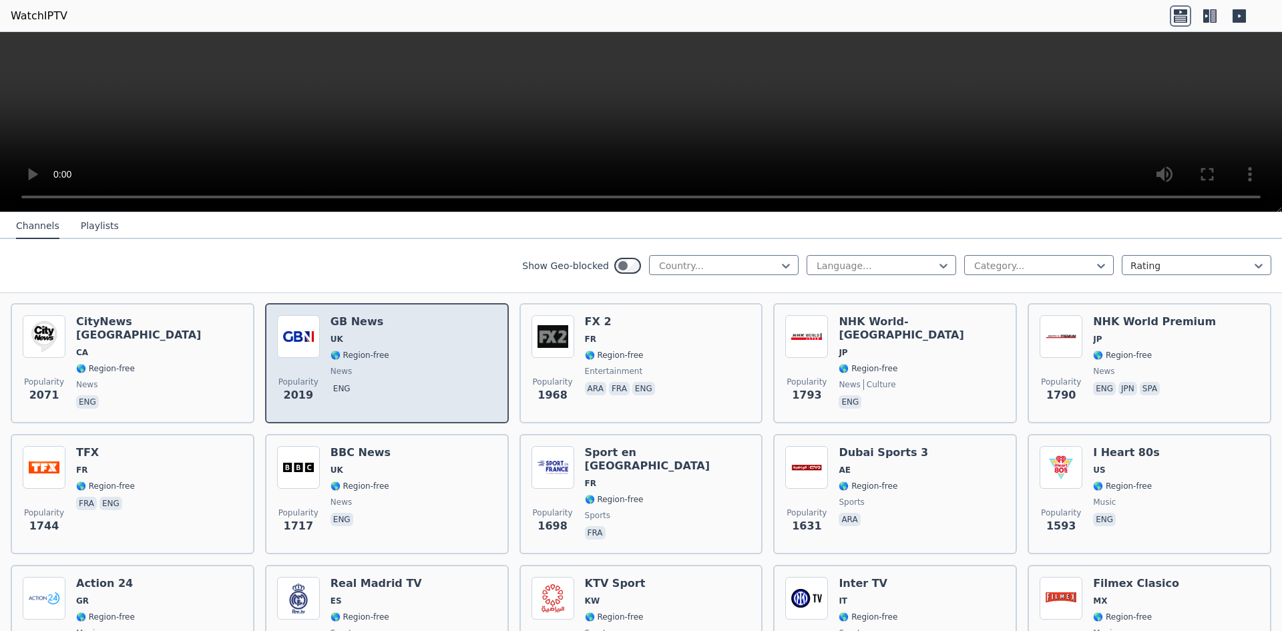
click at [345, 350] on span "🌎 Region-free" at bounding box center [360, 355] width 59 height 11
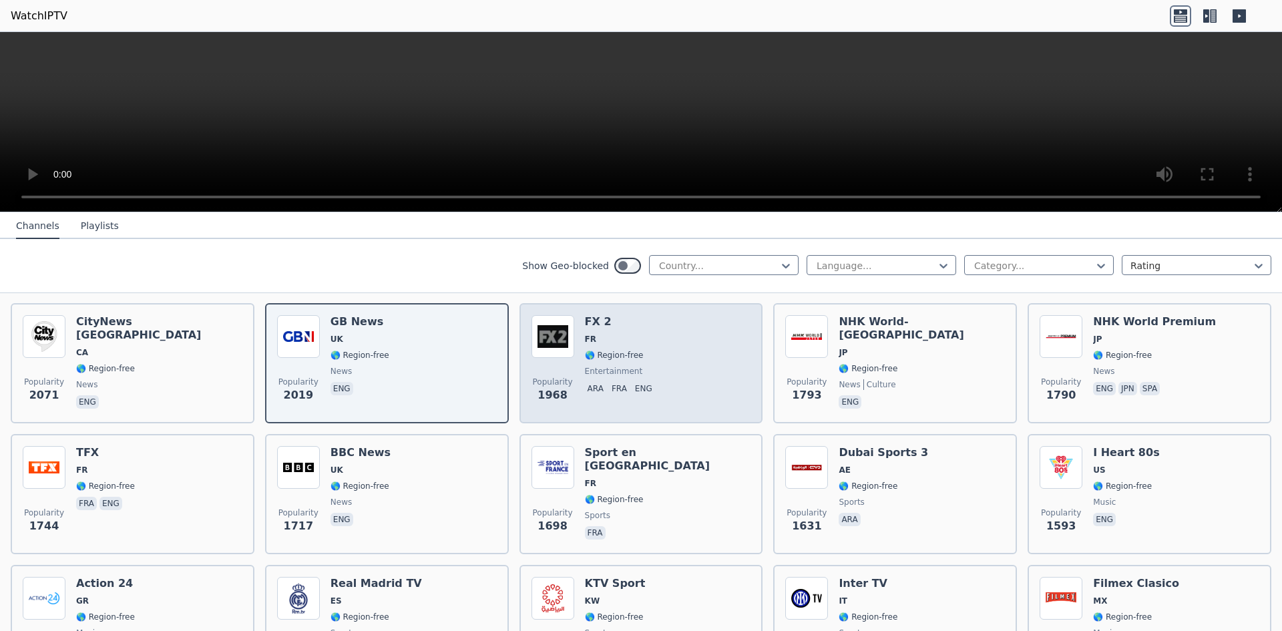
click at [648, 345] on div "Popularity 1968 FX 2 FR 🌎 Region-free entertainment ara fra eng" at bounding box center [642, 363] width 220 height 96
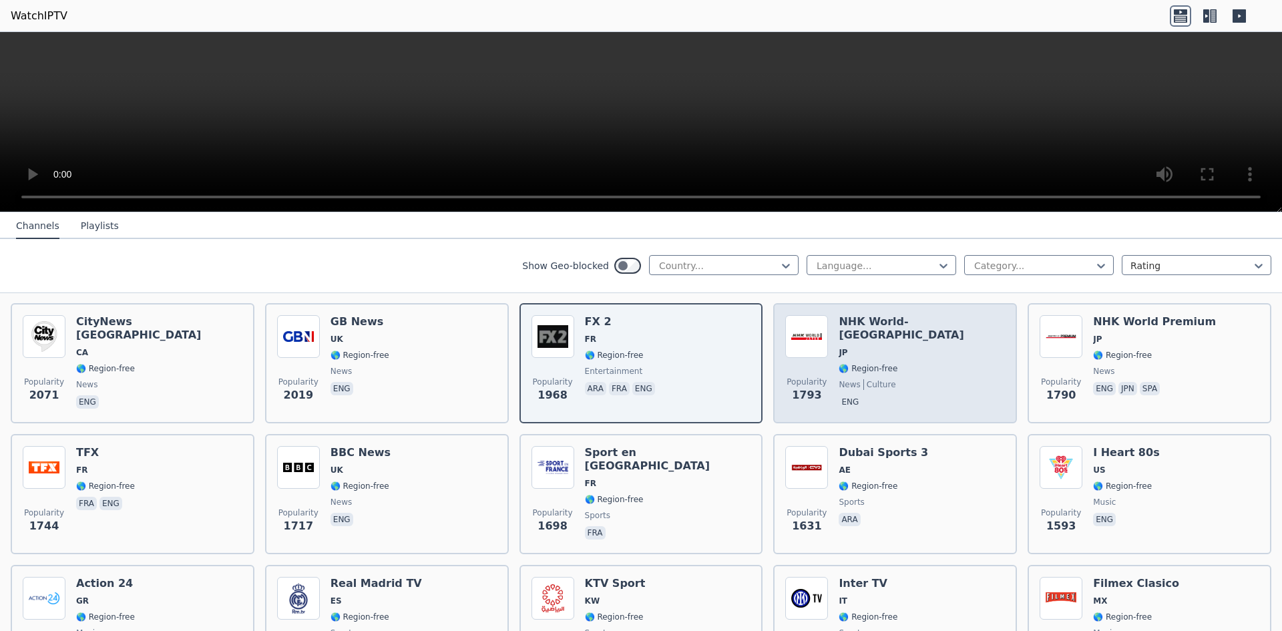
click at [938, 337] on div "Popularity 1793 NHK World-[GEOGRAPHIC_DATA] JP 🌎 Region-free news culture eng" at bounding box center [895, 363] width 220 height 96
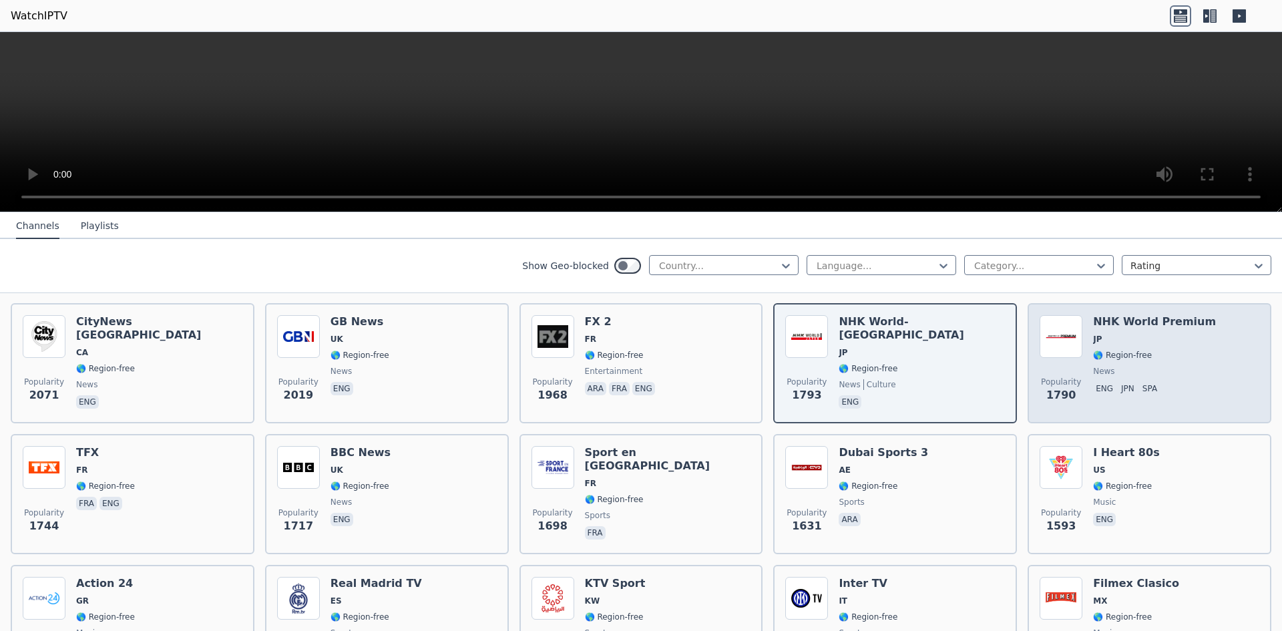
click at [1137, 350] on span "🌎 Region-free" at bounding box center [1122, 355] width 59 height 11
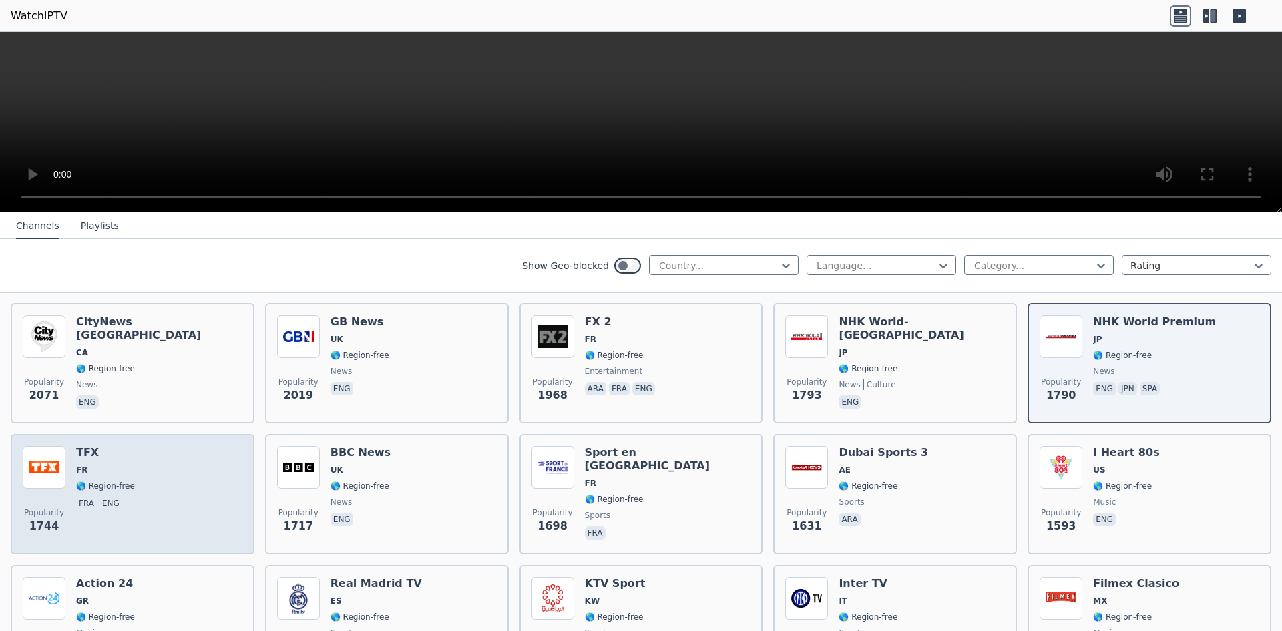
click at [112, 469] on div "TFX FR 🌎 Region-free fra eng" at bounding box center [105, 494] width 59 height 96
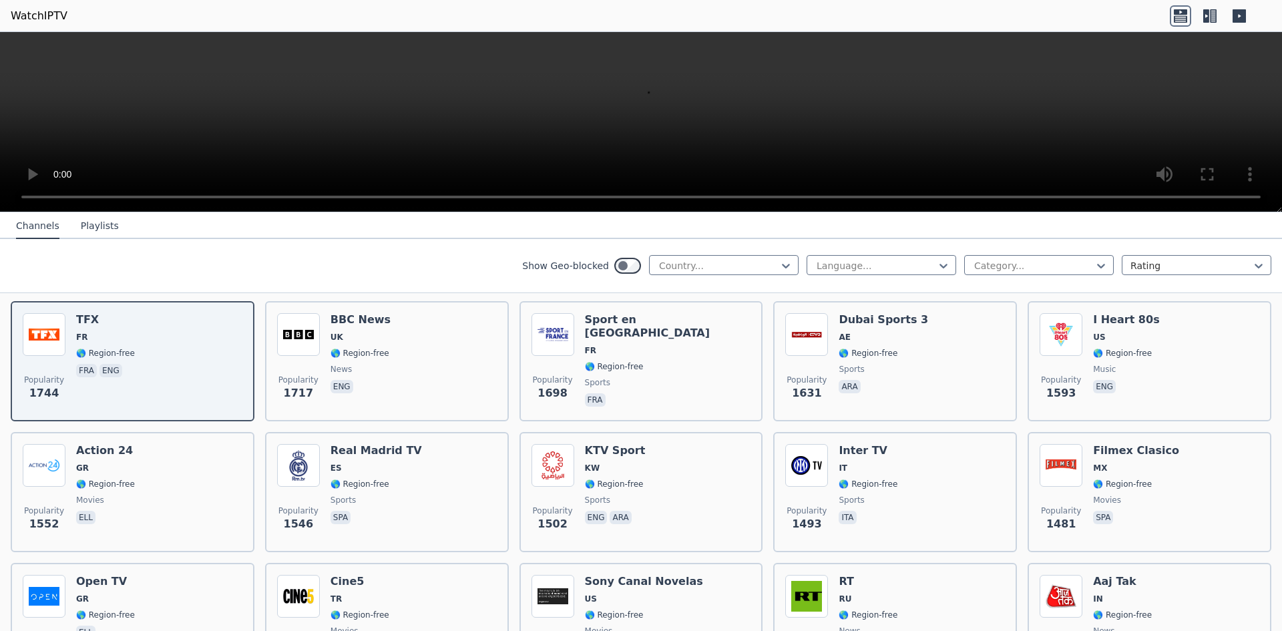
scroll to position [940, 0]
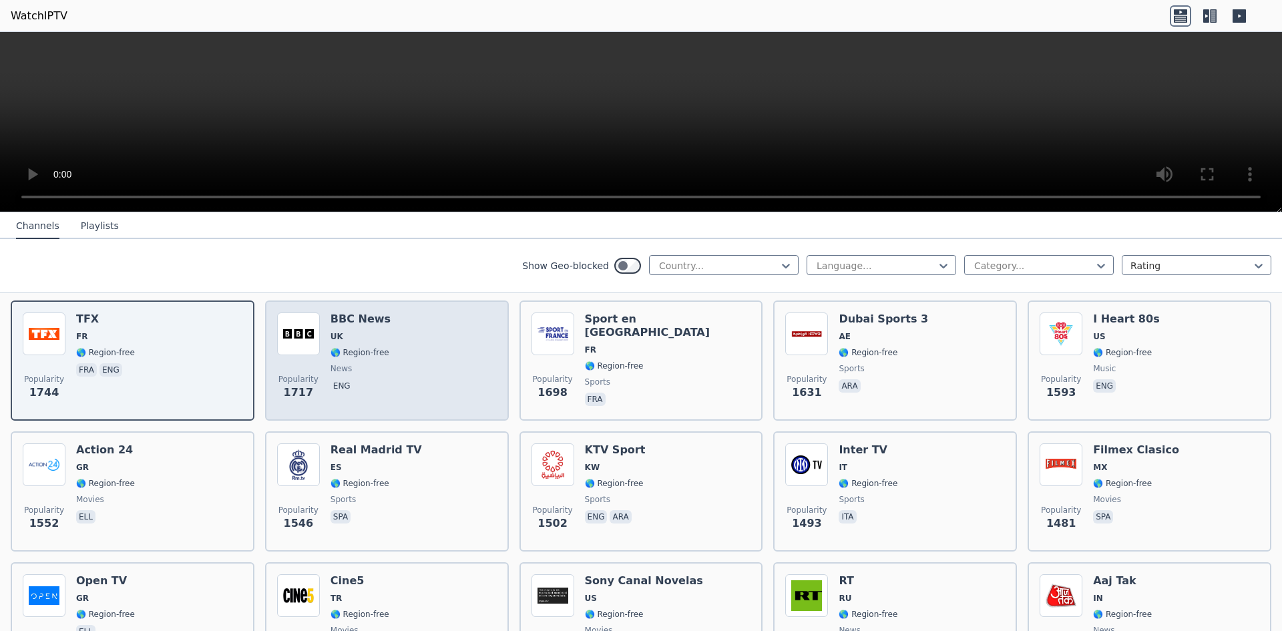
click at [359, 347] on span "🌎 Region-free" at bounding box center [360, 352] width 59 height 11
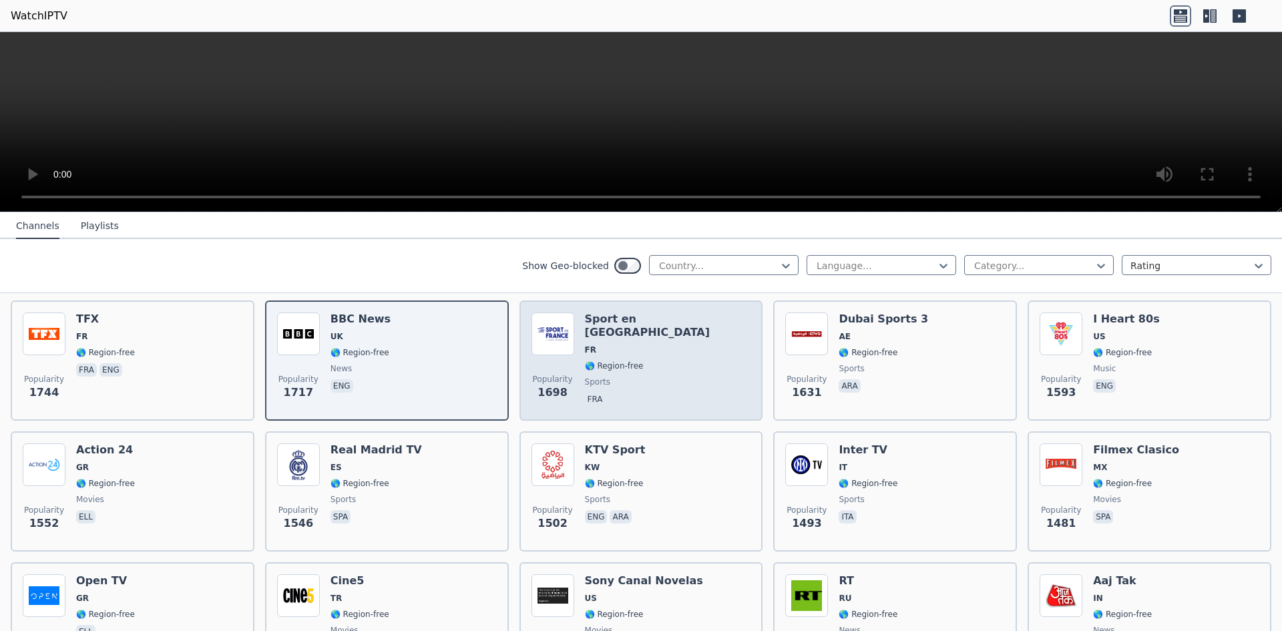
click at [659, 361] on div "Popularity 1698 Sport en [GEOGRAPHIC_DATA] FR 🌎 Region-free sports fra" at bounding box center [642, 361] width 220 height 96
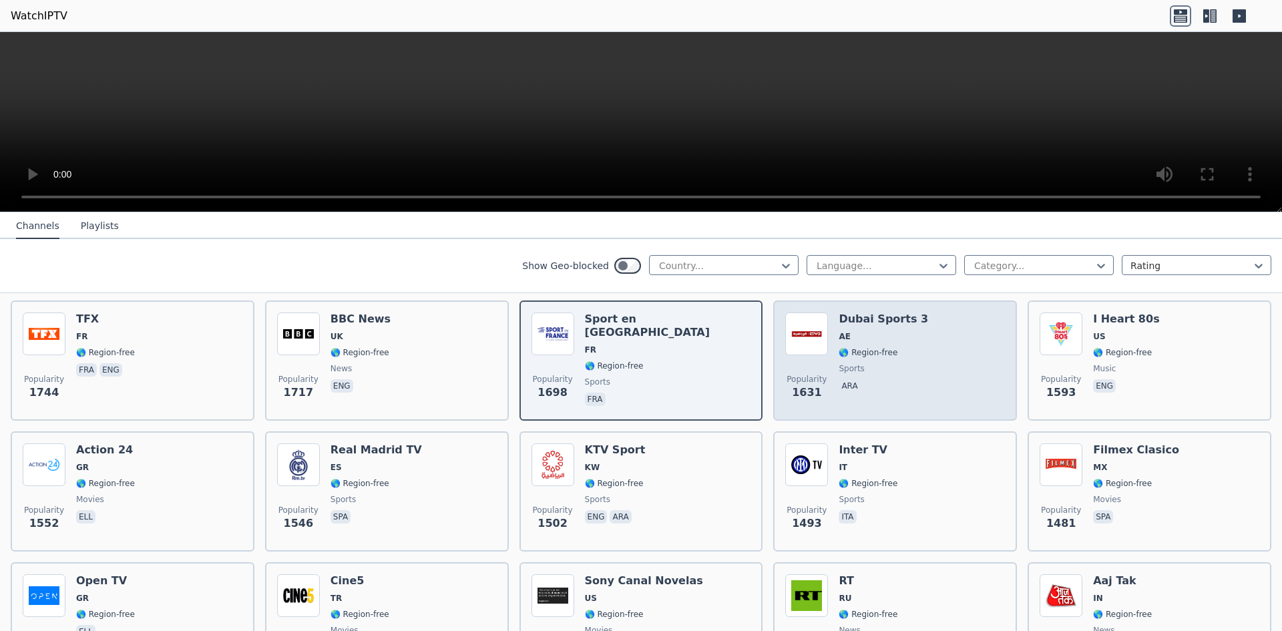
click at [883, 335] on div "Dubai Sports 3 AE 🌎 Region-free sports ara" at bounding box center [883, 361] width 89 height 96
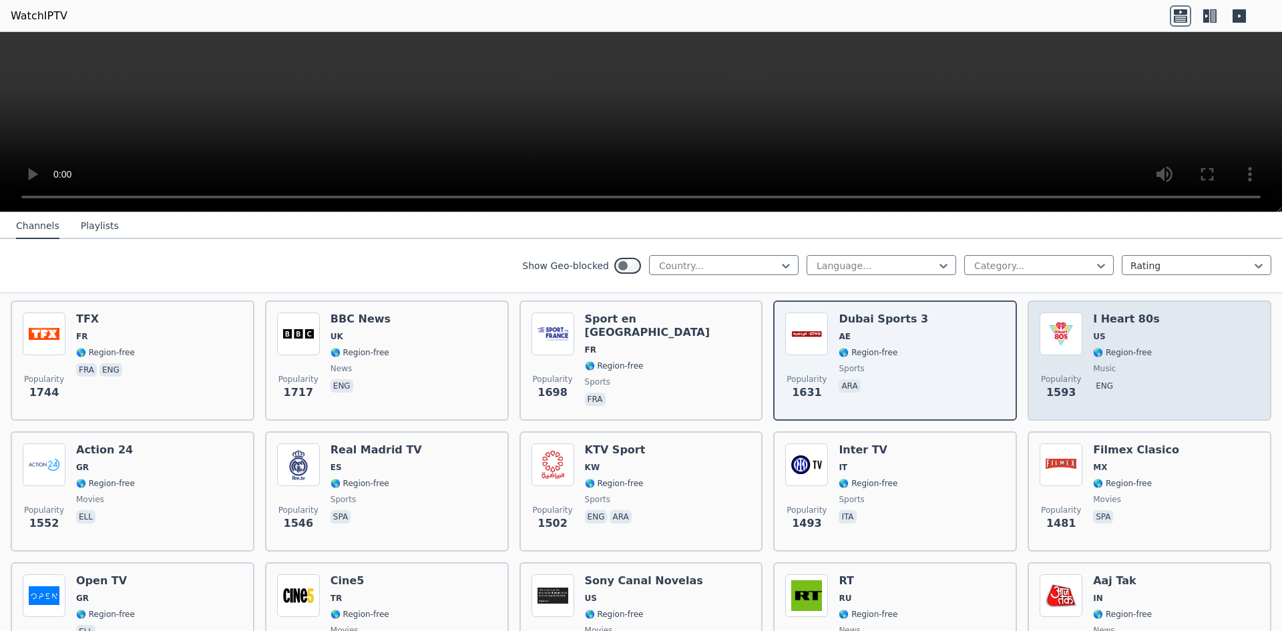
click at [1155, 345] on div "Popularity 1593 I Heart 80s US 🌎 Region-free music eng" at bounding box center [1150, 361] width 220 height 96
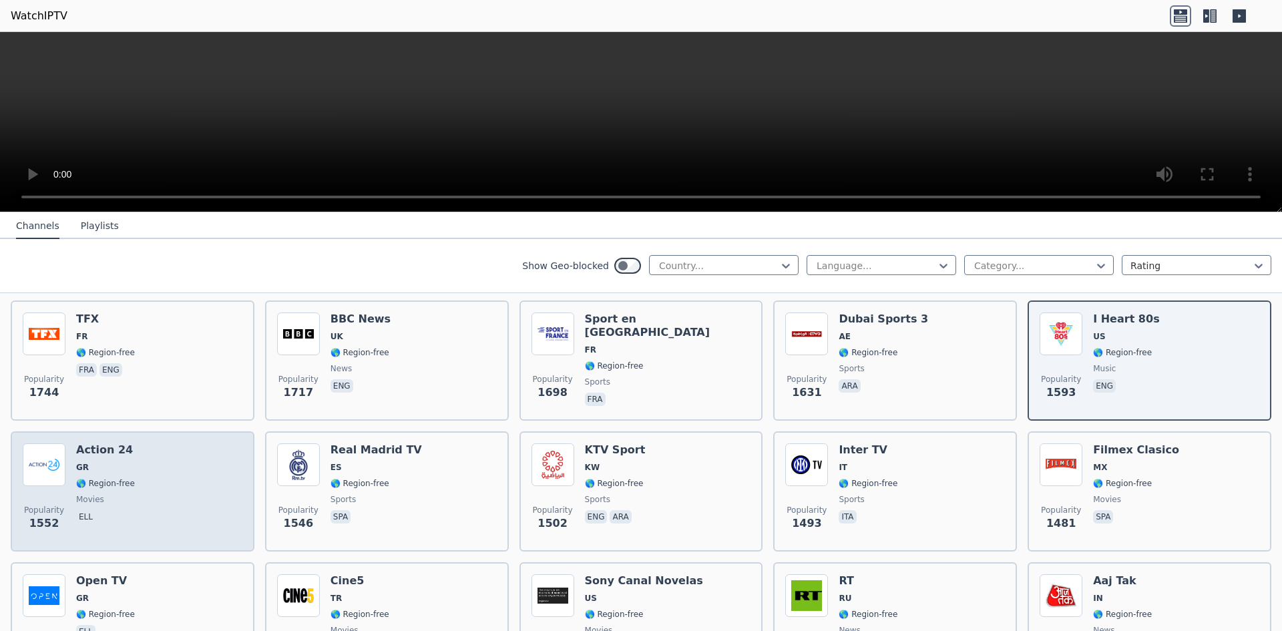
click at [128, 510] on span "ell" at bounding box center [105, 518] width 59 height 16
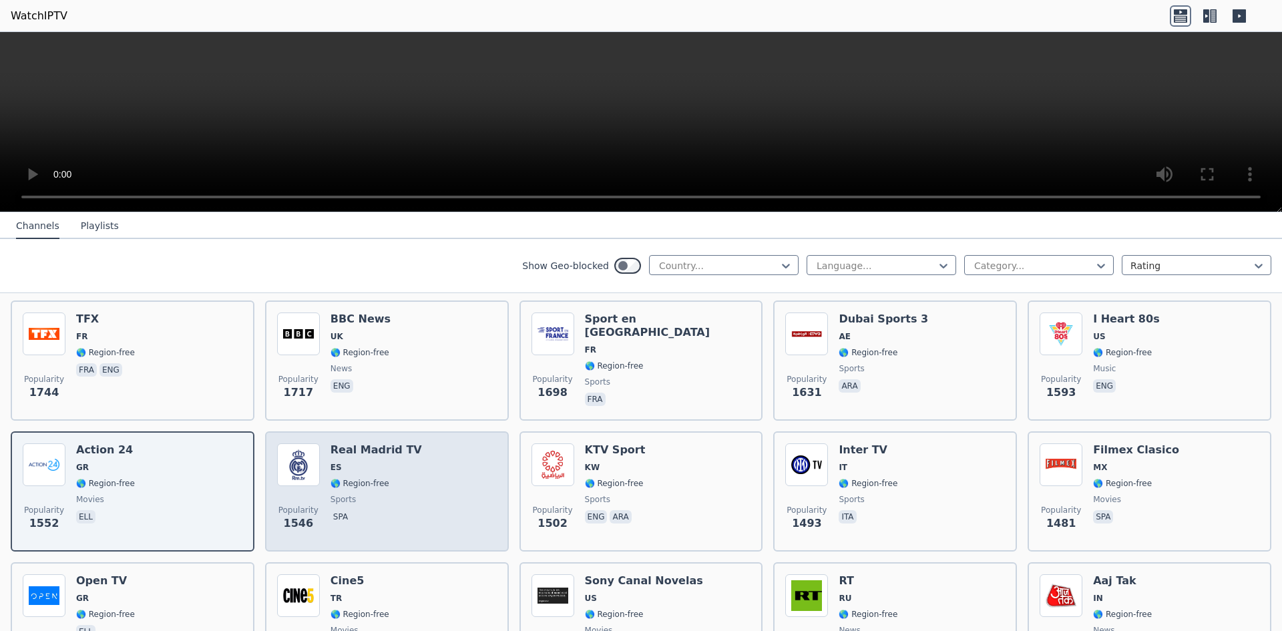
click at [426, 463] on div "Popularity 1546 Real Madrid TV ES 🌎 Region-free sports spa" at bounding box center [387, 491] width 220 height 96
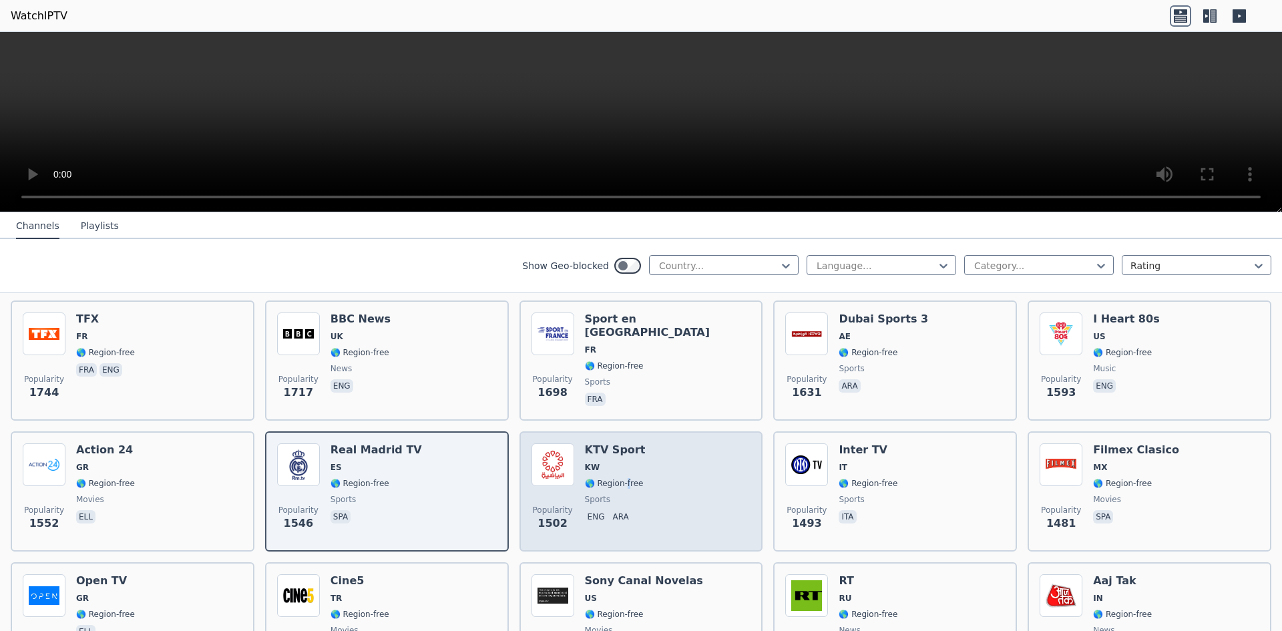
click at [622, 478] on div "KTV Sport KW 🌎 Region-free sports eng ara" at bounding box center [615, 491] width 61 height 96
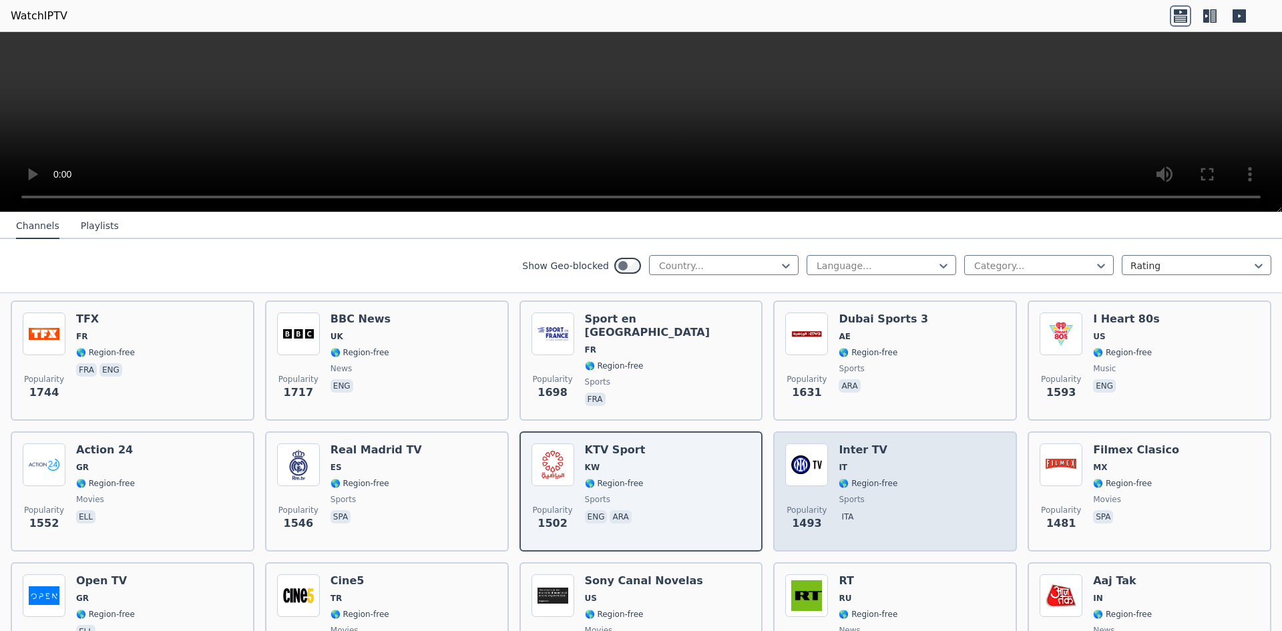
click at [908, 478] on div "Popularity 1493 Inter TV IT 🌎 Region-free sports ita" at bounding box center [895, 491] width 220 height 96
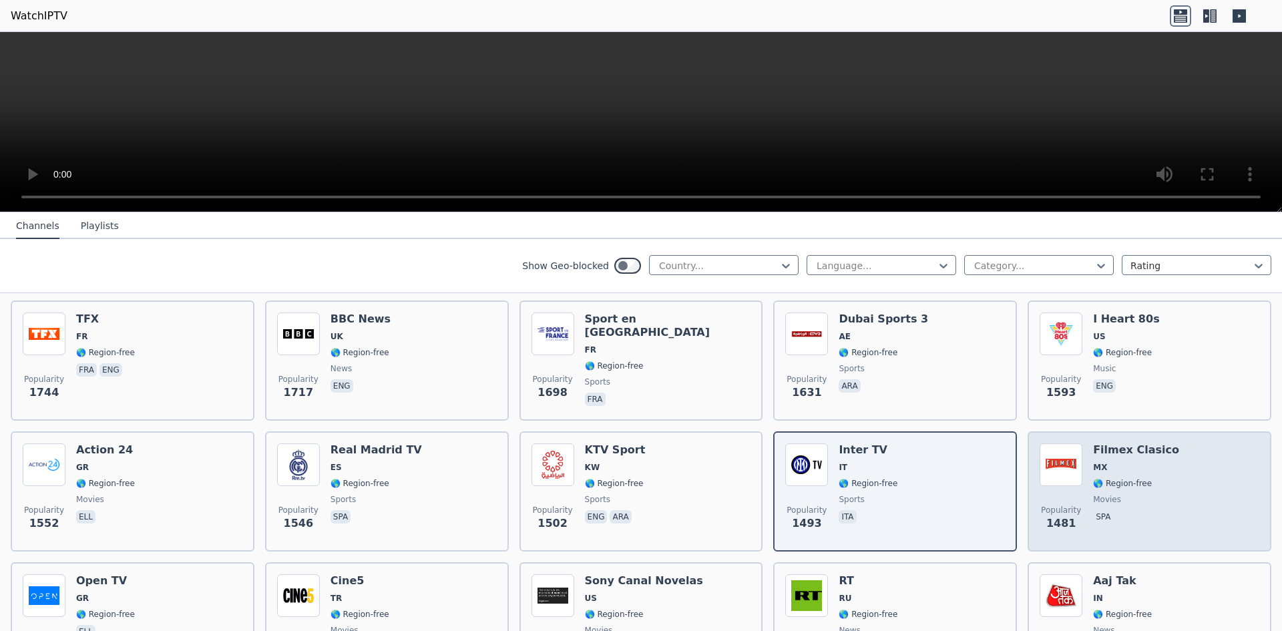
click at [1128, 478] on span "🌎 Region-free" at bounding box center [1122, 483] width 59 height 11
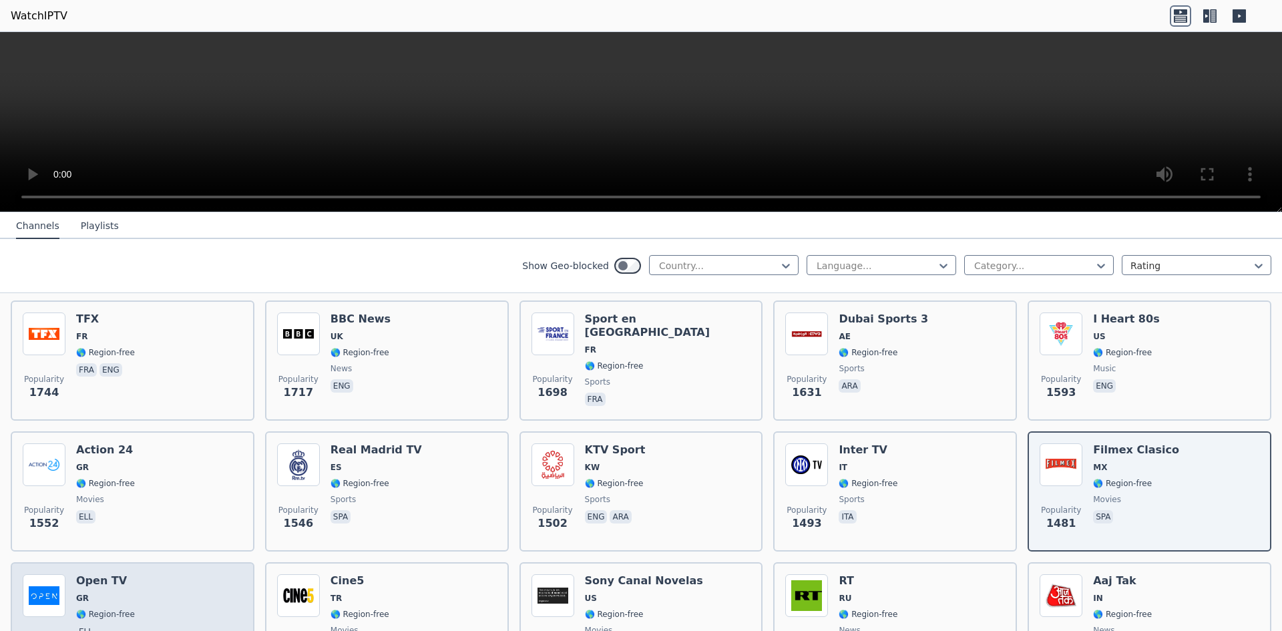
click at [97, 596] on div "Open TV GR 🌎 Region-free ell" at bounding box center [105, 622] width 59 height 96
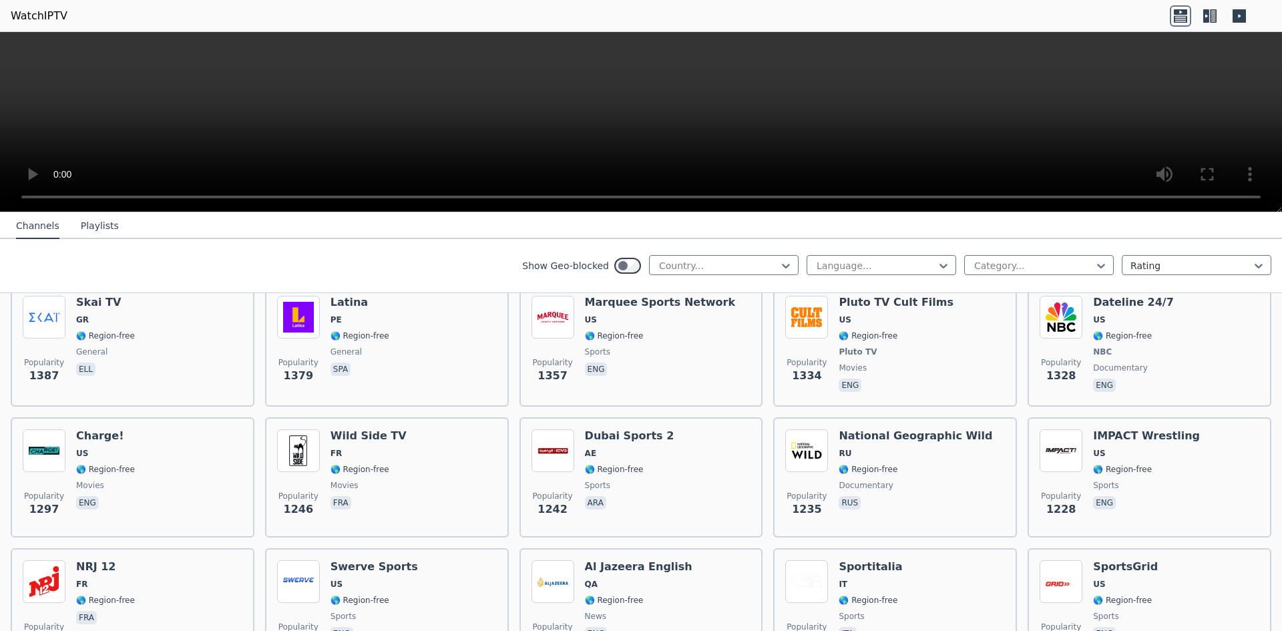
scroll to position [1338, 0]
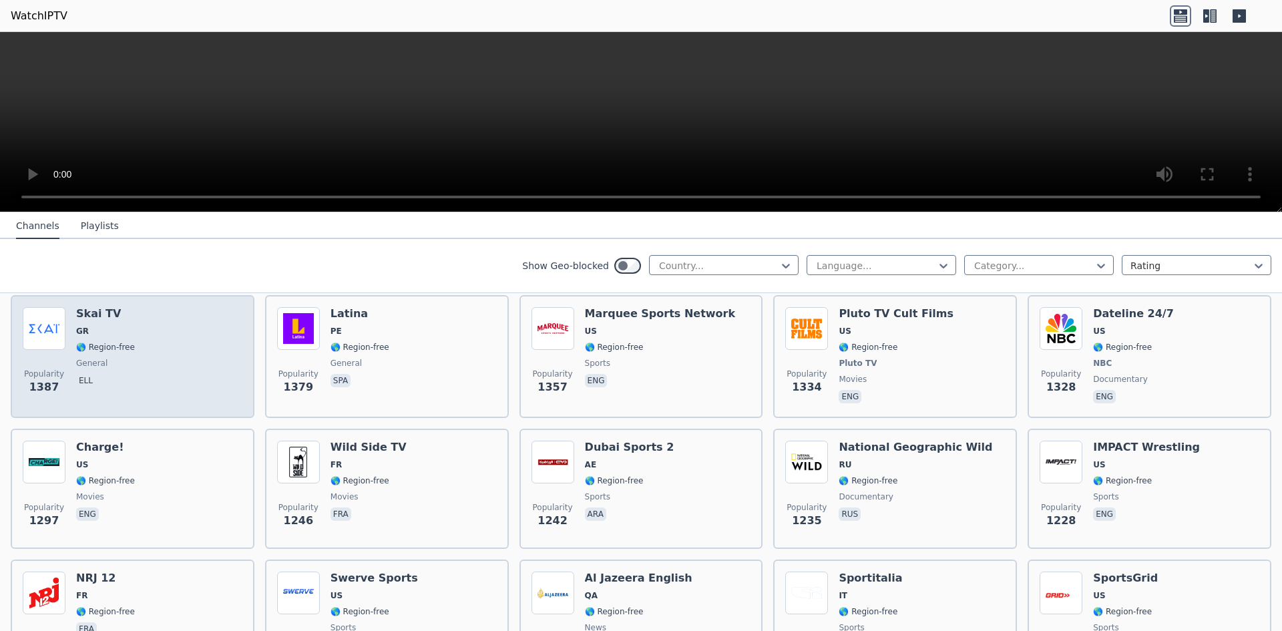
click at [142, 356] on div "Popularity 1387 Skai TV GR 🌎 Region-free general ell" at bounding box center [133, 356] width 220 height 99
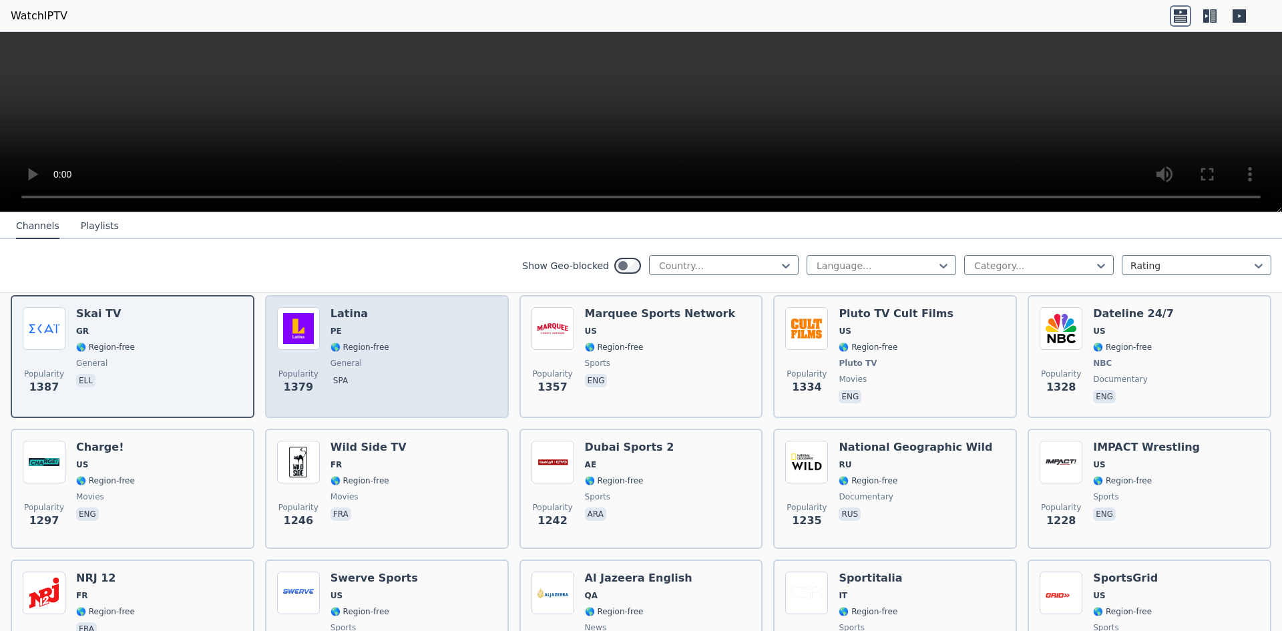
click at [413, 365] on div "Popularity 1379 Latina PE 🌎 Region-free general spa" at bounding box center [387, 356] width 220 height 99
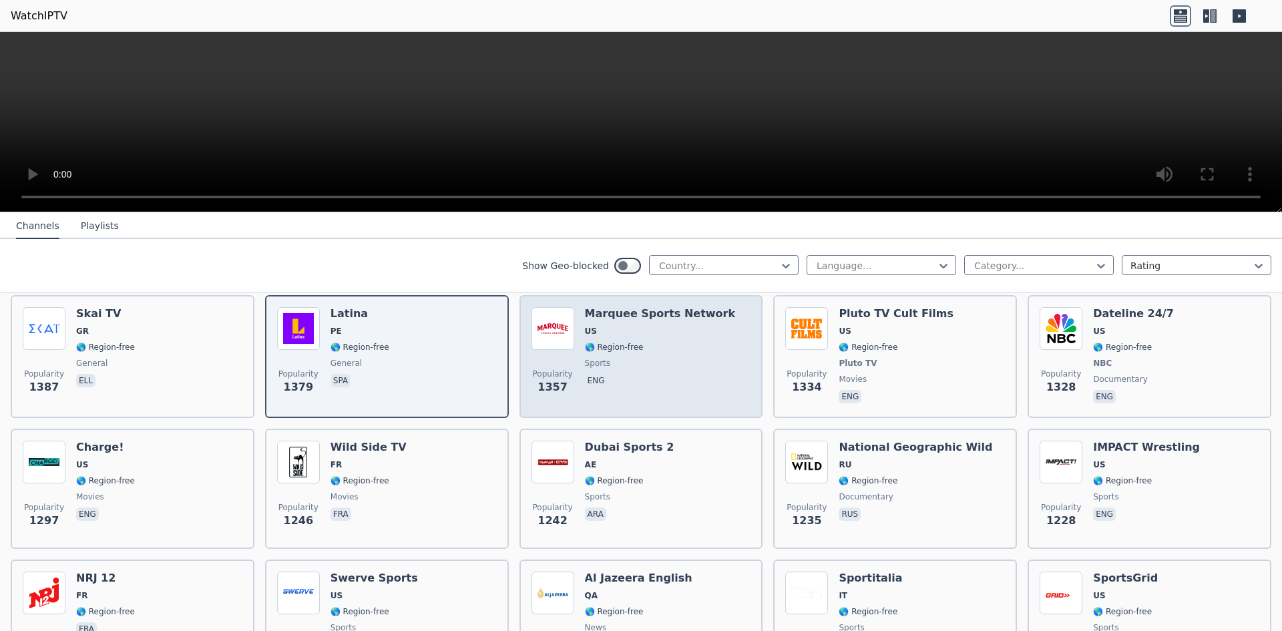
click at [692, 326] on span "US" at bounding box center [660, 331] width 151 height 11
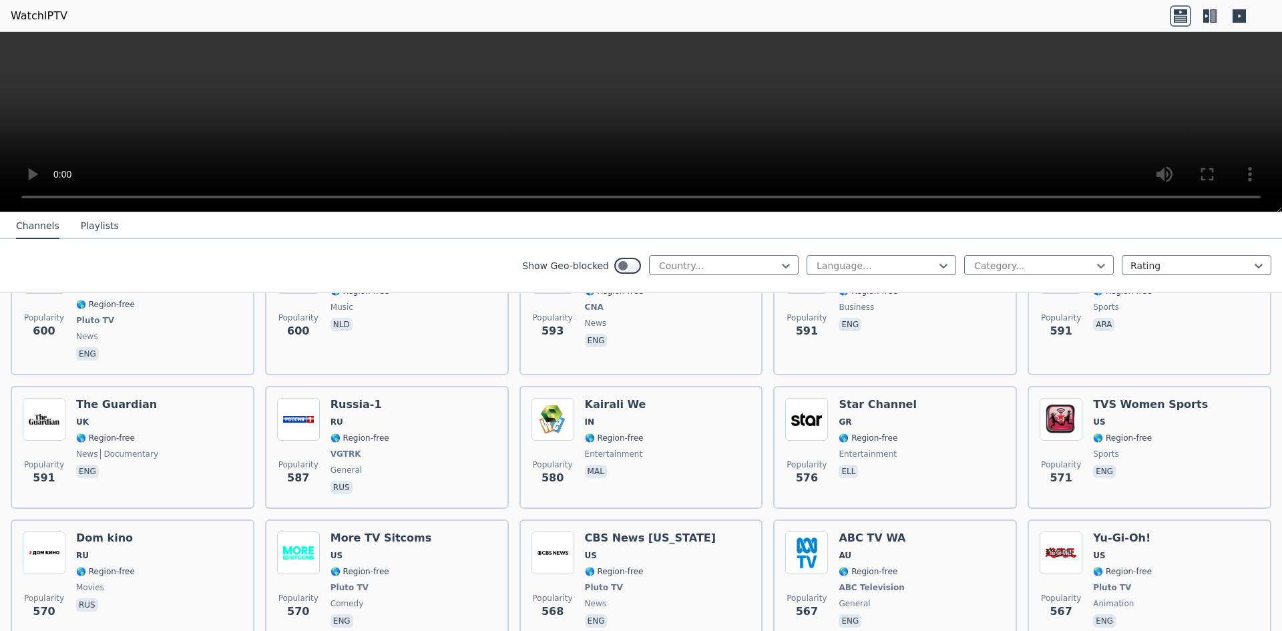
scroll to position [3643, 0]
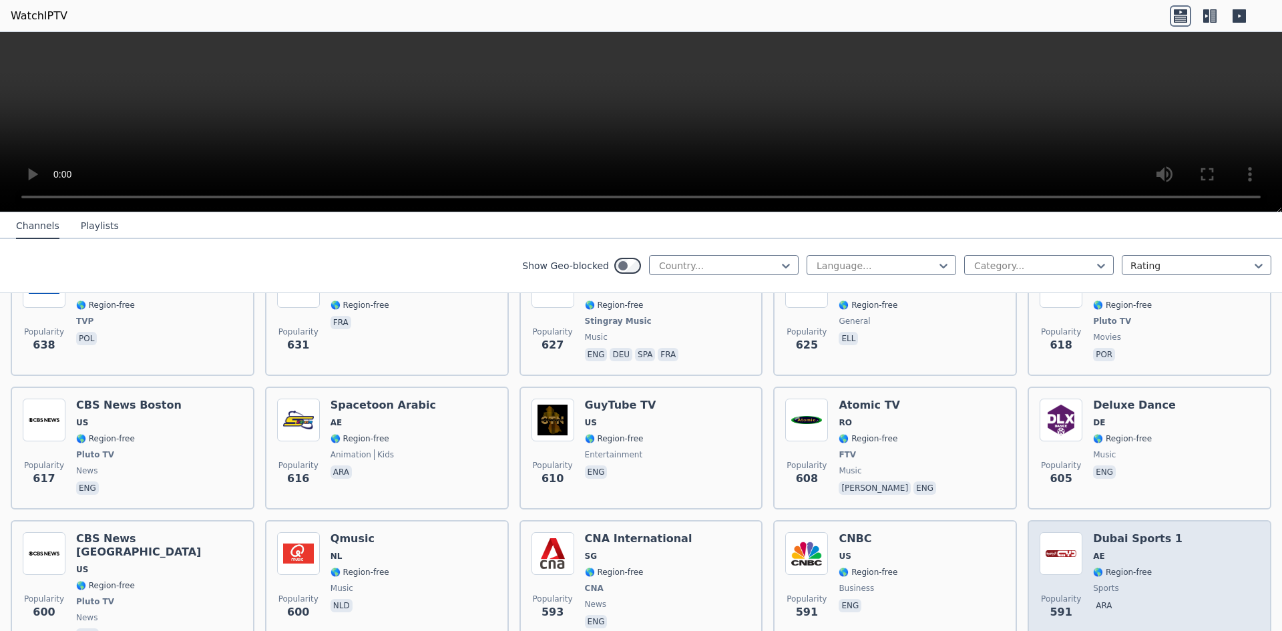
click at [1139, 583] on span "sports" at bounding box center [1137, 588] width 89 height 11
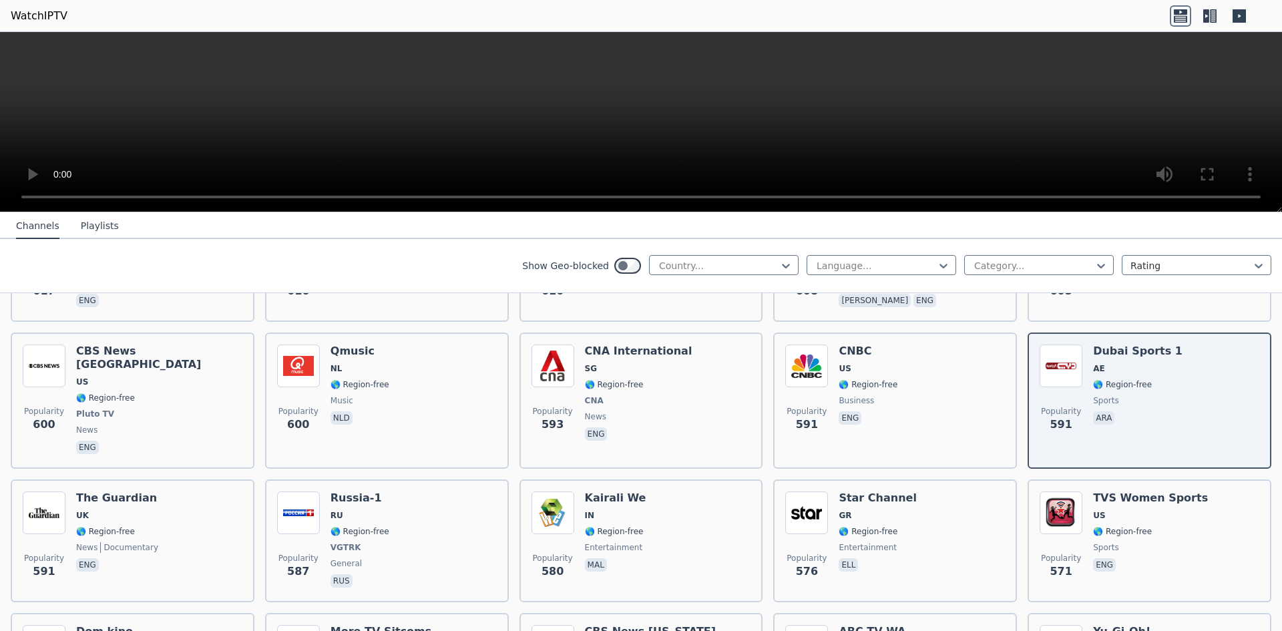
scroll to position [3912, 0]
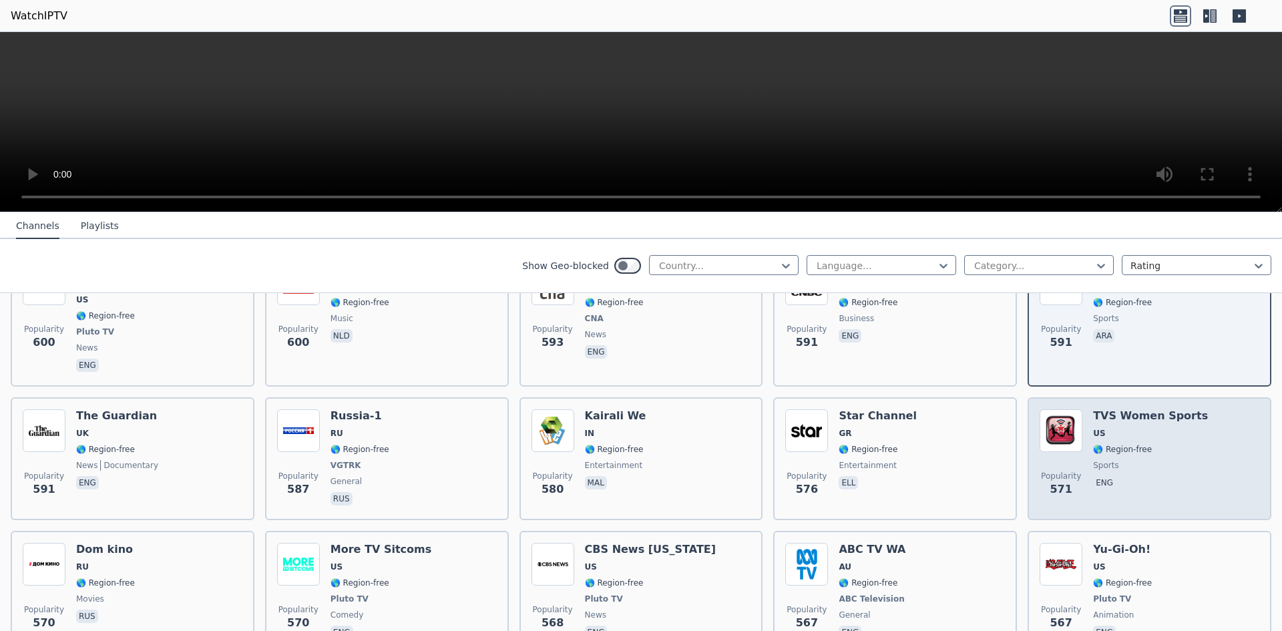
click at [1144, 444] on span "🌎 Region-free" at bounding box center [1150, 449] width 115 height 11
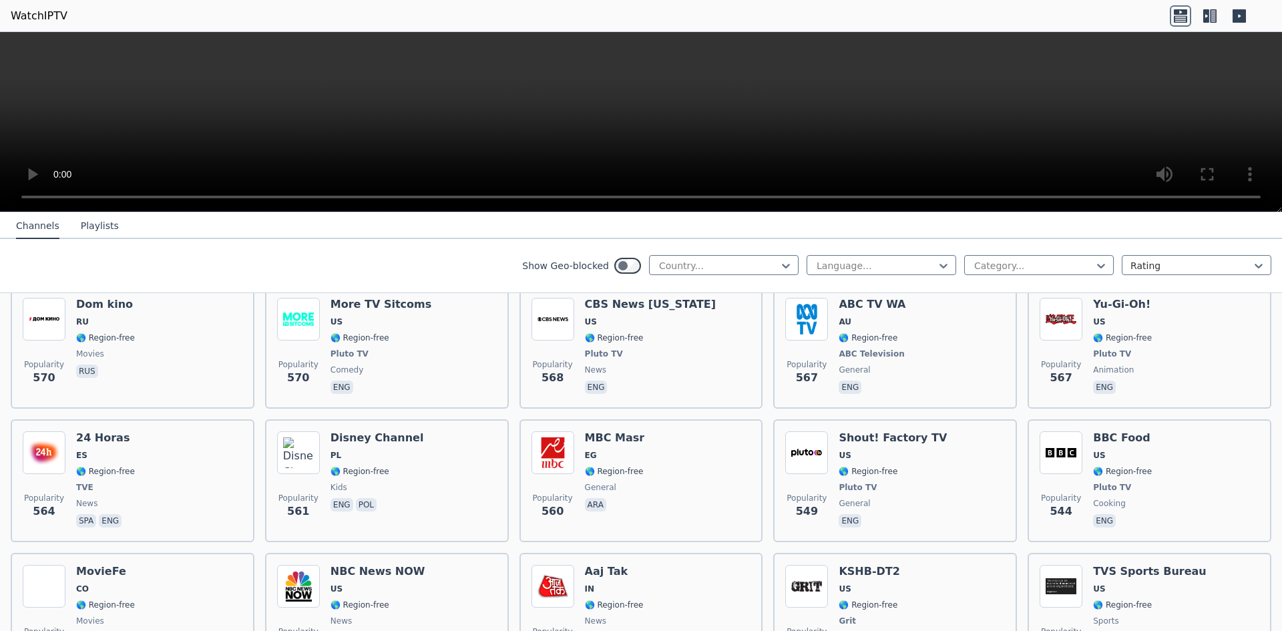
scroll to position [4123, 0]
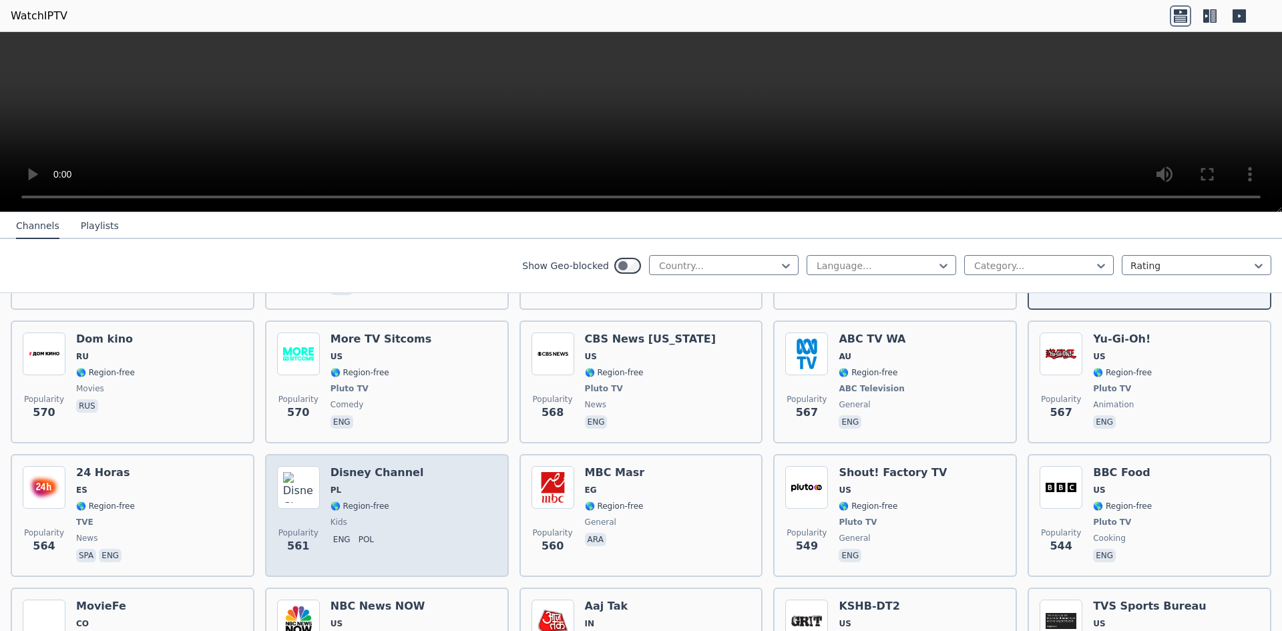
click at [356, 501] on span "🌎 Region-free" at bounding box center [360, 506] width 59 height 11
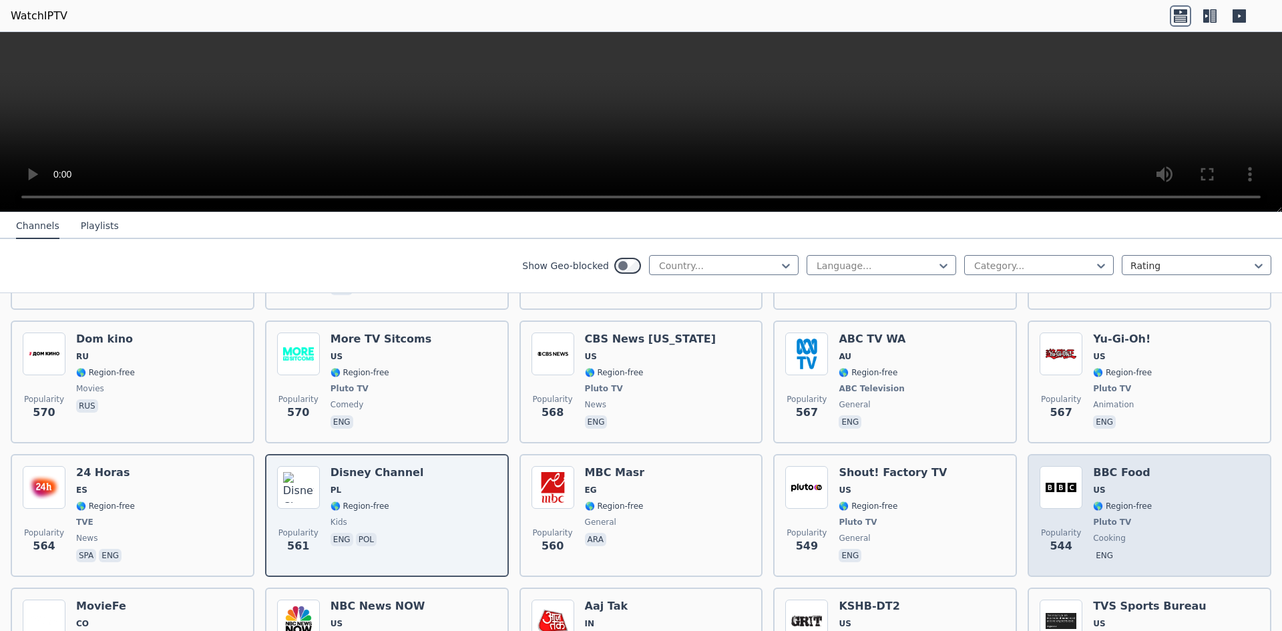
click at [1112, 501] on span "🌎 Region-free" at bounding box center [1122, 506] width 59 height 11
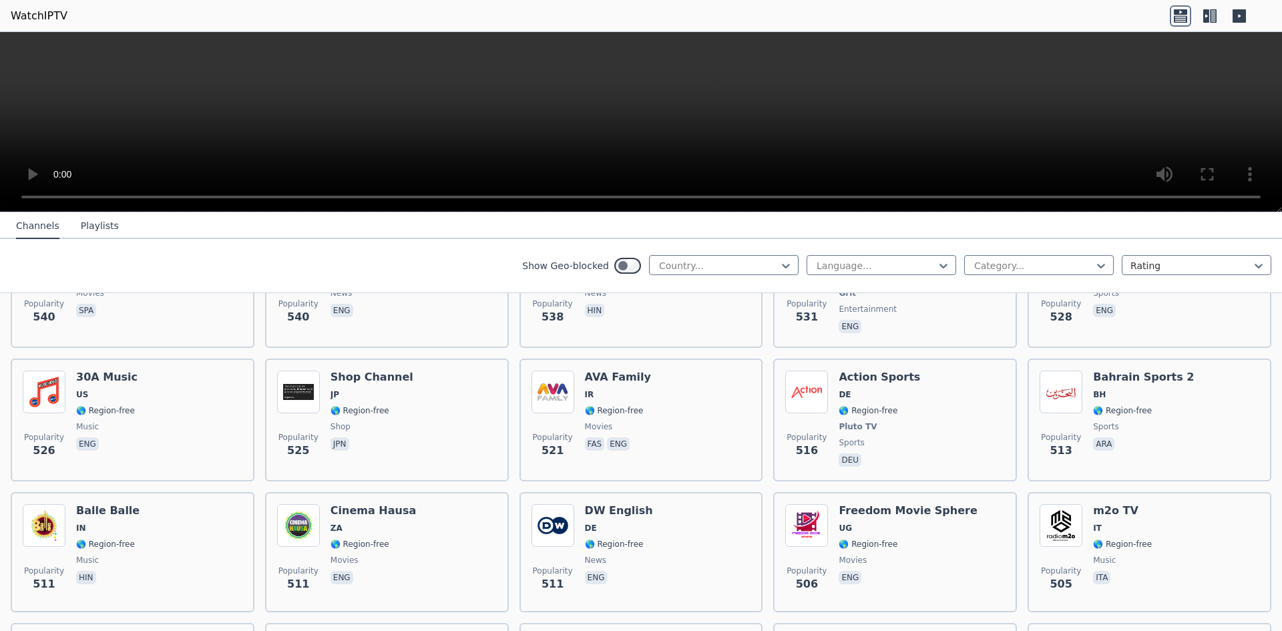
scroll to position [4497, 0]
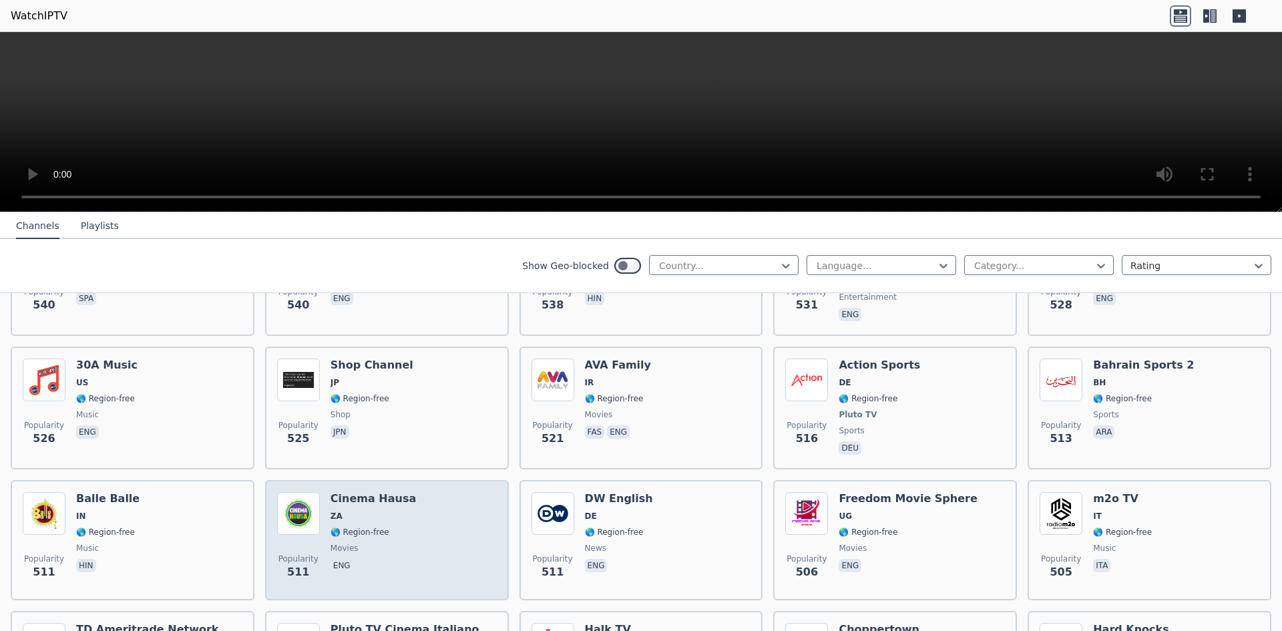
click at [367, 515] on div "Cinema Hausa ZA 🌎 Region-free movies eng" at bounding box center [373, 540] width 85 height 96
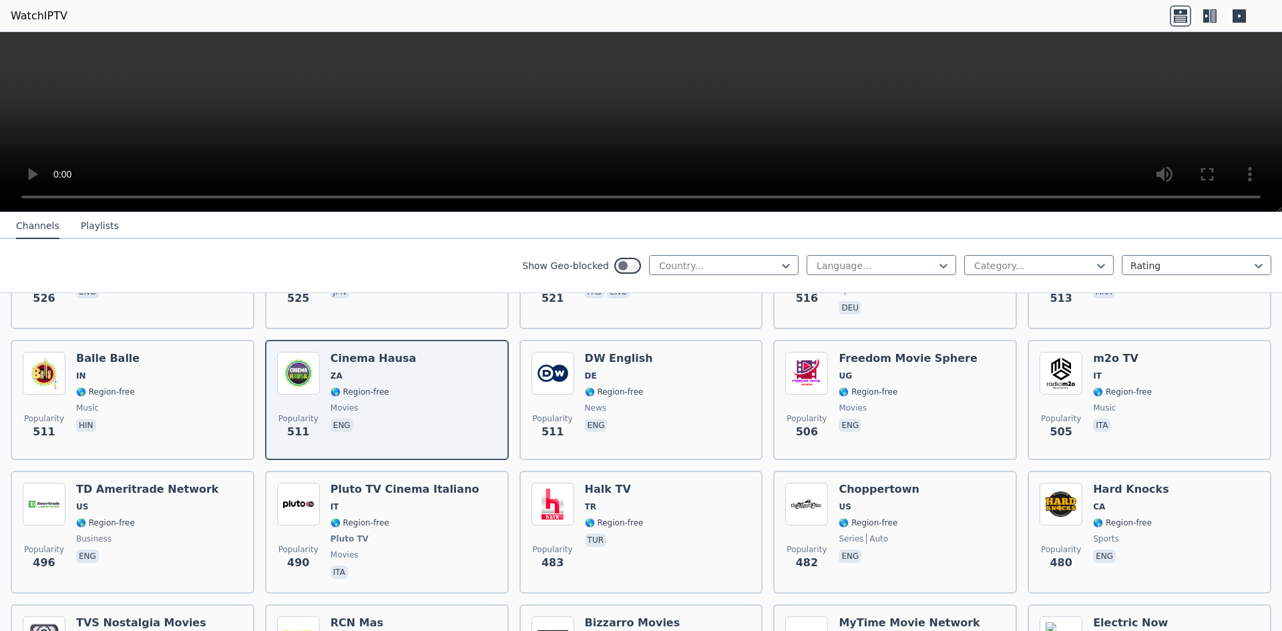
scroll to position [4649, 0]
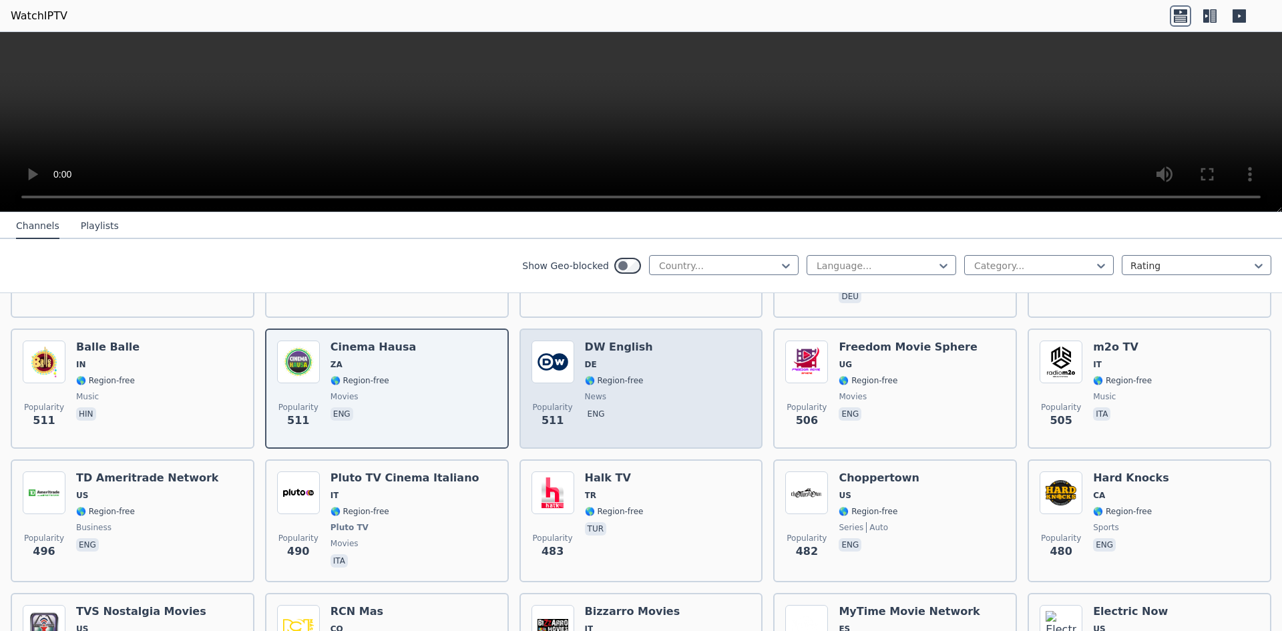
click at [603, 381] on div "DW English DE 🌎 Region-free news eng" at bounding box center [619, 389] width 68 height 96
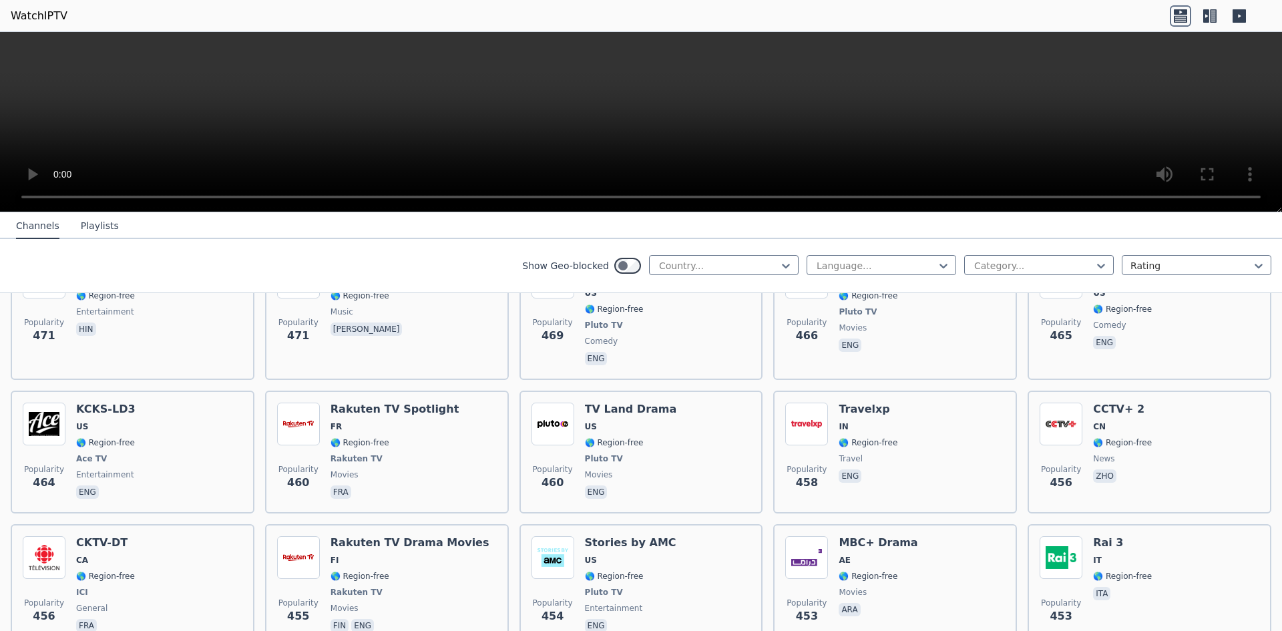
scroll to position [5117, 0]
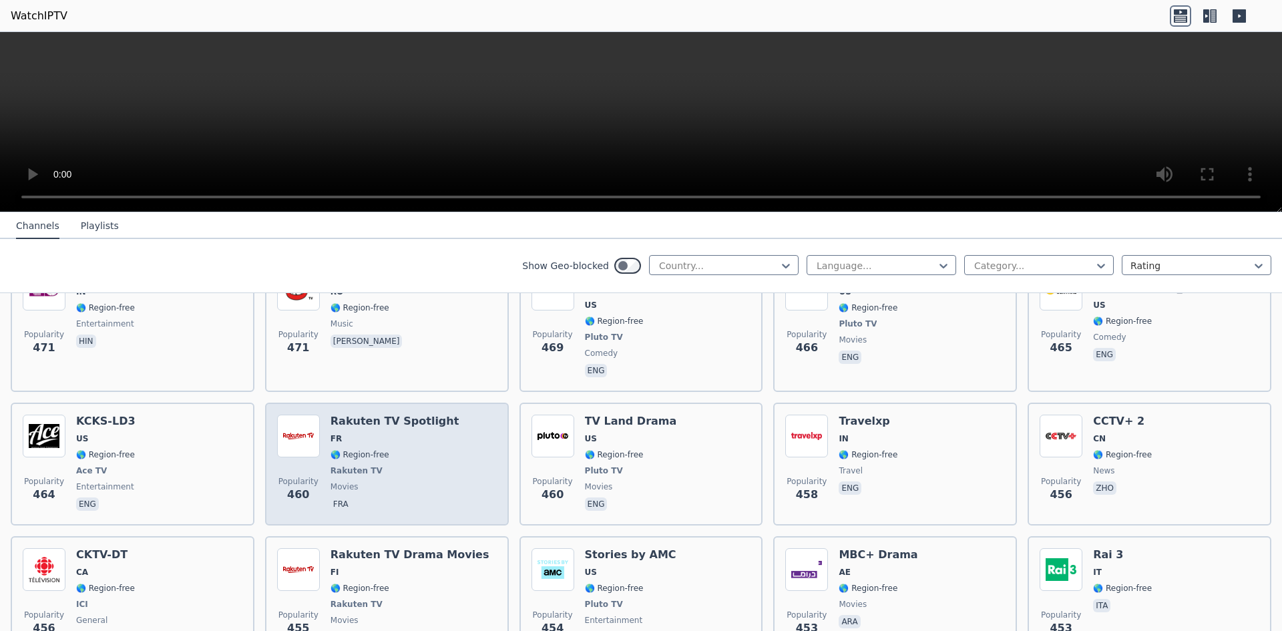
click at [354, 481] on span "movies" at bounding box center [395, 486] width 129 height 11
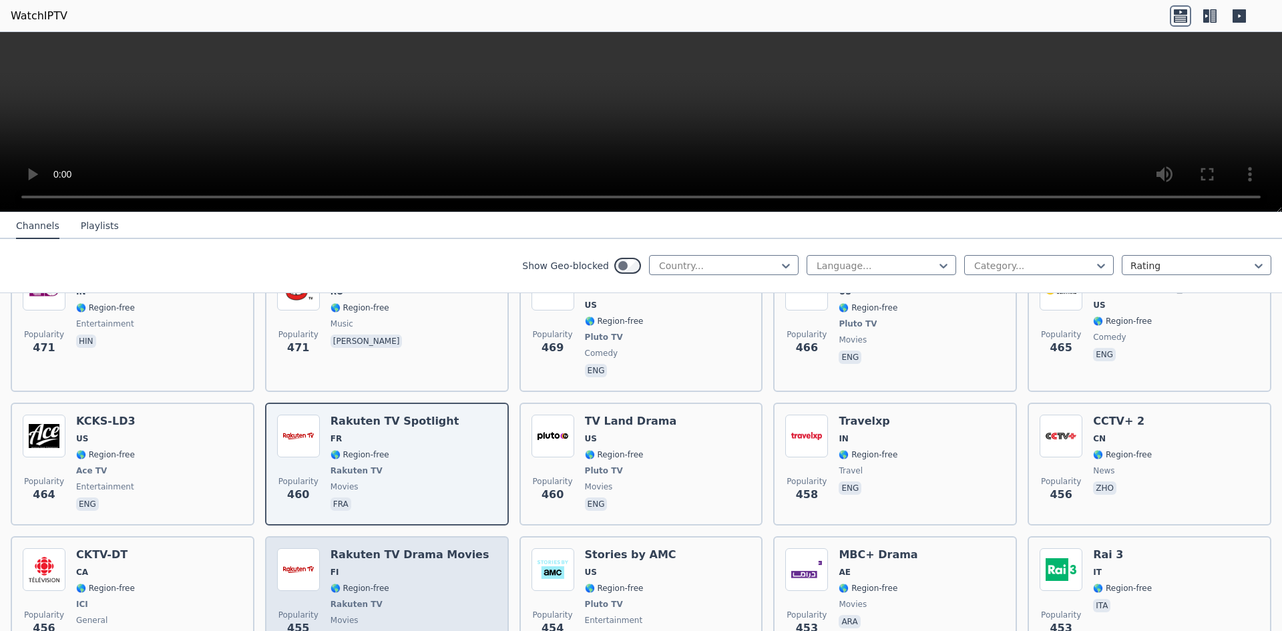
click at [431, 599] on span "Rakuten TV" at bounding box center [410, 604] width 159 height 11
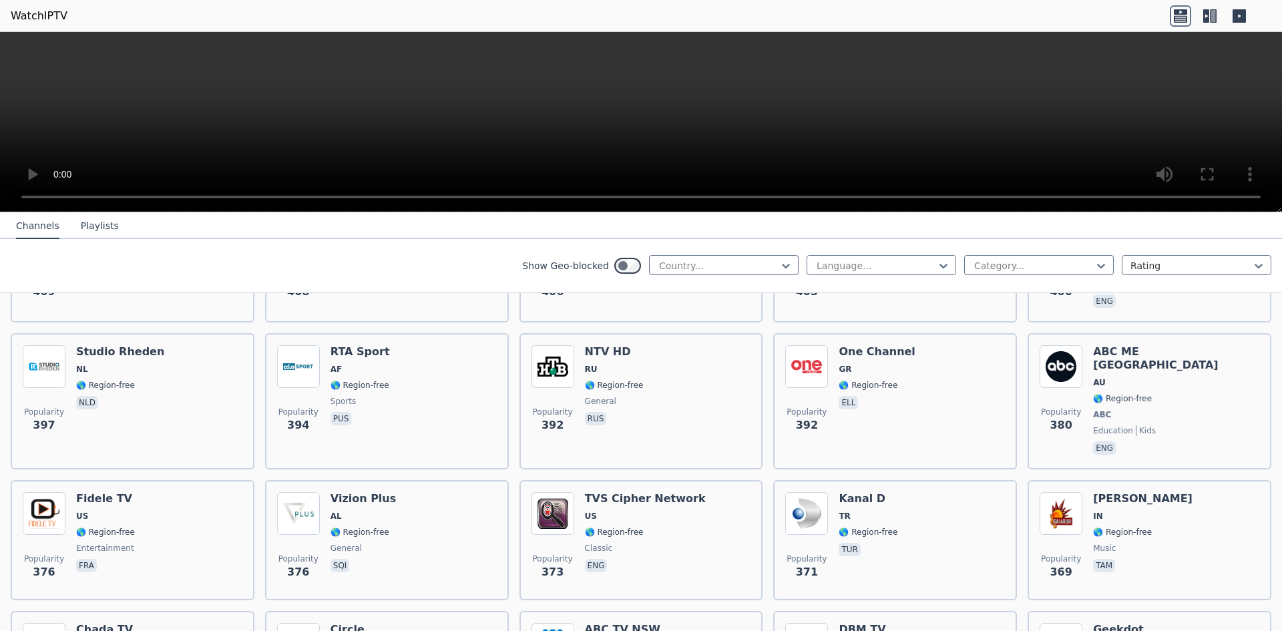
scroll to position [6494, 0]
